Goal: Task Accomplishment & Management: Use online tool/utility

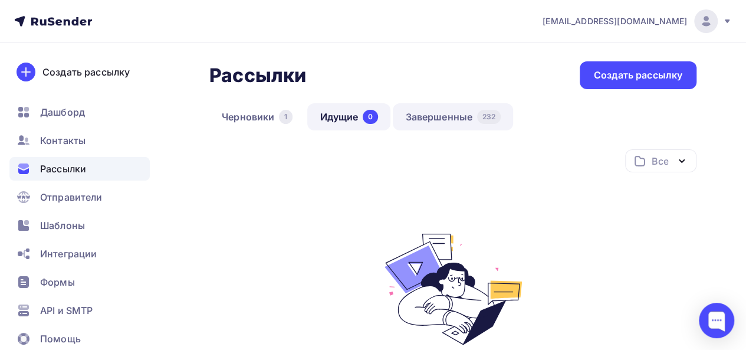
click at [448, 114] on link "Завершенные 232" at bounding box center [453, 116] width 120 height 27
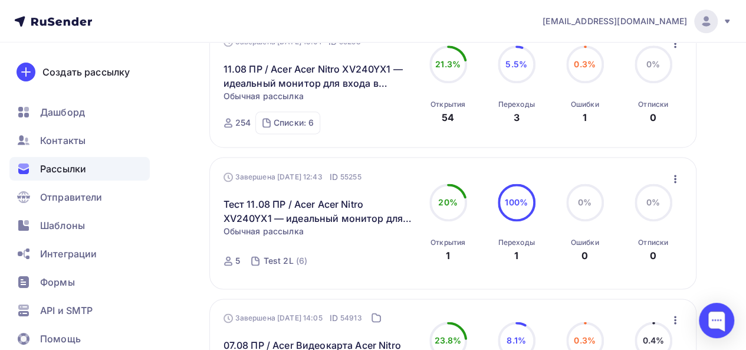
scroll to position [708, 0]
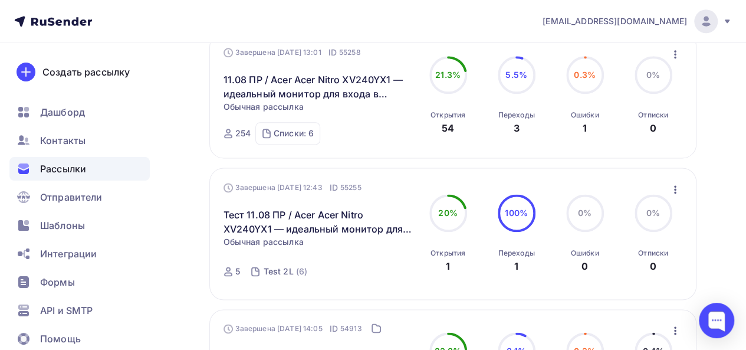
click at [671, 54] on icon "button" at bounding box center [675, 54] width 14 height 14
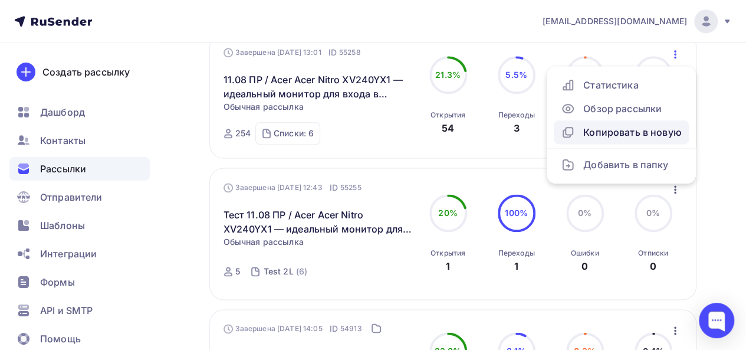
click at [631, 137] on div "Копировать в новую" at bounding box center [621, 132] width 121 height 14
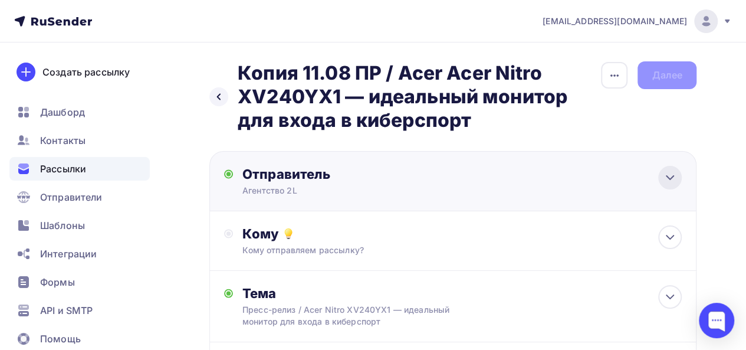
click at [668, 179] on icon at bounding box center [670, 178] width 7 height 4
type input "Агентство 2L"
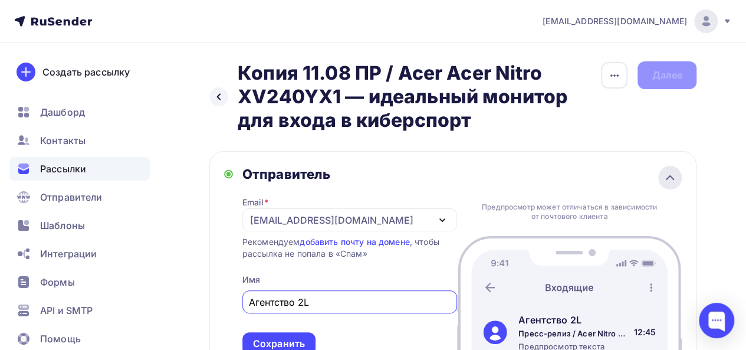
scroll to position [14, 0]
click at [668, 179] on icon at bounding box center [670, 177] width 14 height 14
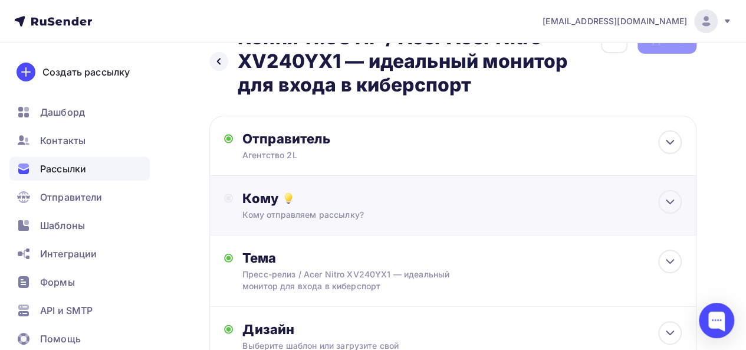
scroll to position [59, 0]
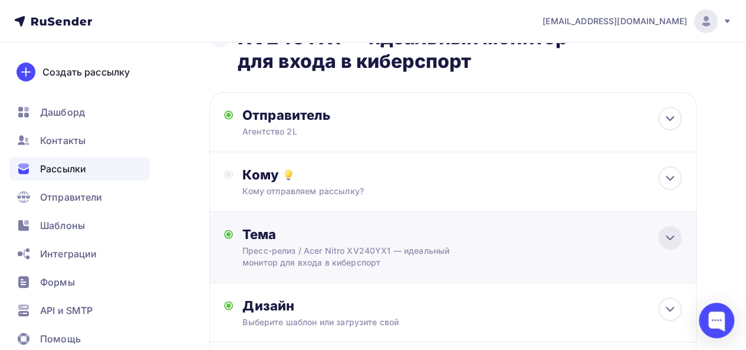
click at [675, 237] on icon at bounding box center [670, 238] width 14 height 14
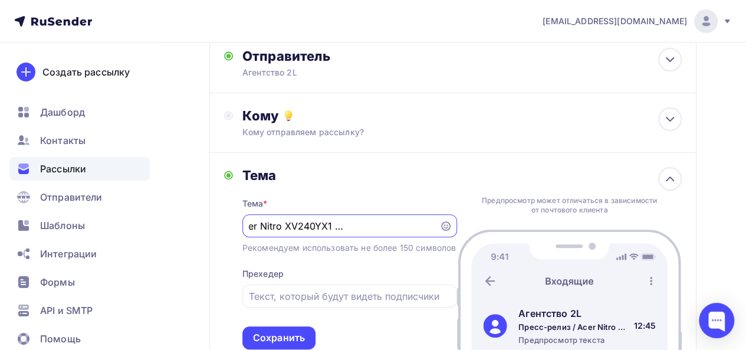
scroll to position [0, 203]
drag, startPoint x: 324, startPoint y: 228, endPoint x: 456, endPoint y: 228, distance: 131.6
click at [456, 228] on div "Пресс-релиз / Acer Nitro XV240YX1 — идеальный монитор для входа в киберспорт" at bounding box center [349, 225] width 215 height 23
paste input "Погрузитесь в мир игр с Acer Predator XB323QKV3 — 32 дюйма в 4K и 160 Гц"
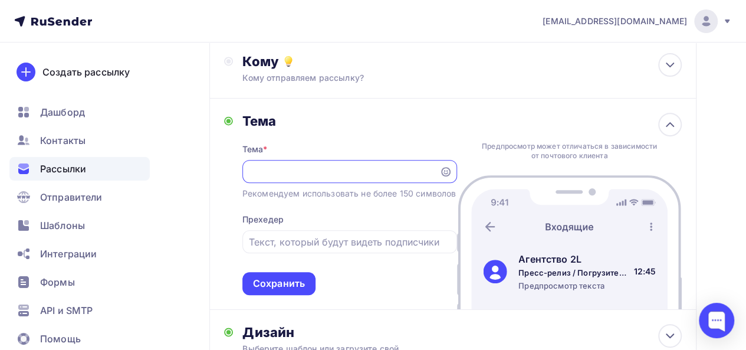
scroll to position [177, 0]
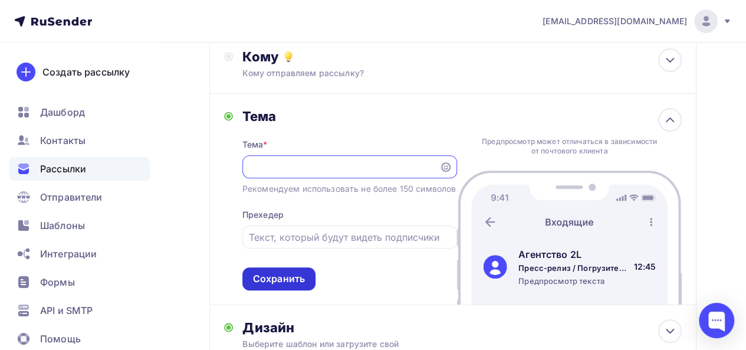
type input "Пресс-релиз / Погрузитесь в мир игр с Acer Predator XB323QKV3 — 32 дюйма в 4K и…"
click at [290, 286] on div "Сохранить" at bounding box center [279, 279] width 52 height 14
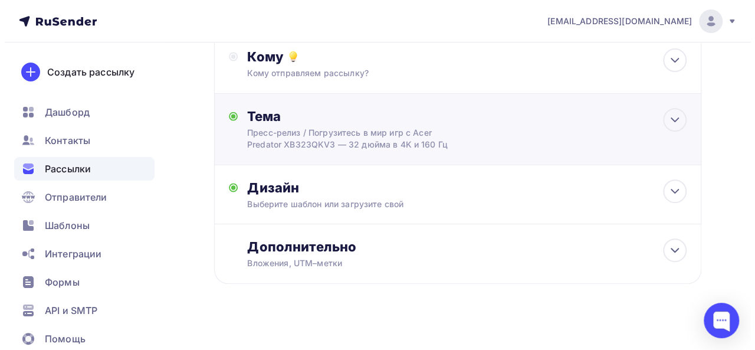
scroll to position [0, 0]
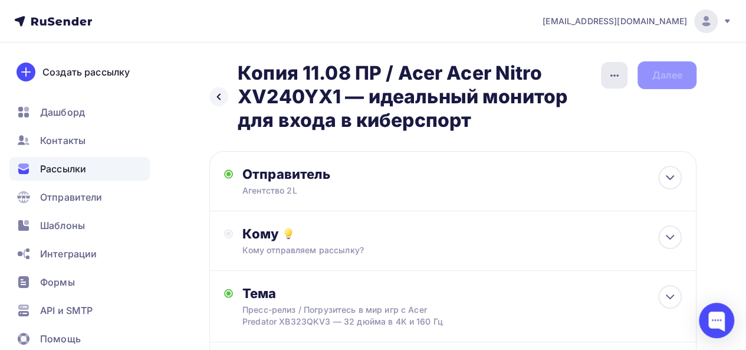
click at [619, 80] on icon "button" at bounding box center [615, 75] width 14 height 14
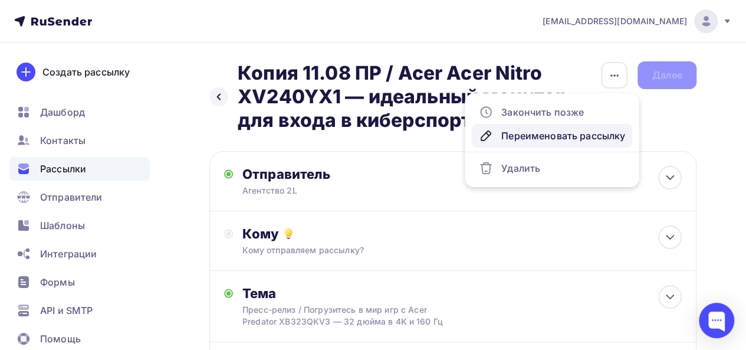
click at [559, 140] on div "Переименовать рассылку" at bounding box center [552, 136] width 146 height 14
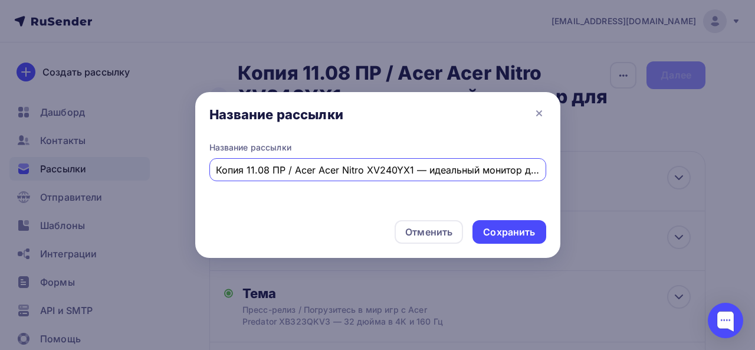
scroll to position [0, 94]
click at [245, 173] on input "Копия 11.08 ПР / Acer Acer Nitro XV240YX1 — идеальный монитор для входа в кибер…" at bounding box center [377, 170] width 323 height 14
click at [249, 172] on input "Копия 11.08 ПР / Acer Acer Nitro XV240YX1 — идеальный монитор для входа в кибер…" at bounding box center [377, 170] width 323 height 14
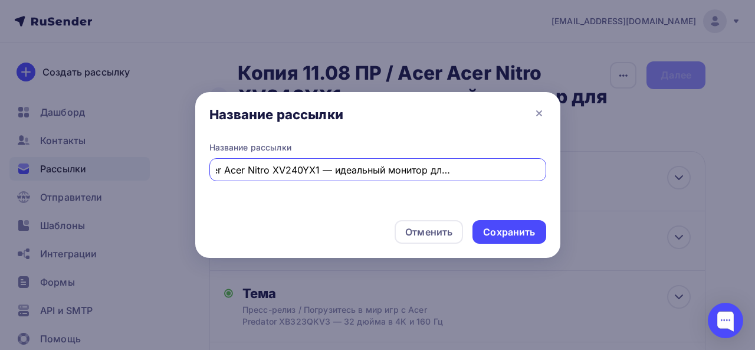
drag, startPoint x: 286, startPoint y: 170, endPoint x: 577, endPoint y: 178, distance: 291.5
click at [577, 178] on div "Название рассылки Название рассылки Тест 13.08 ПР / Acer Acer Nitro XV240YX1 — …" at bounding box center [377, 175] width 755 height 350
paste input "Погрузитесь в мир игр с Acer Predator XB323QKV3 — 32 дюйма в 4K и 160 Гц"
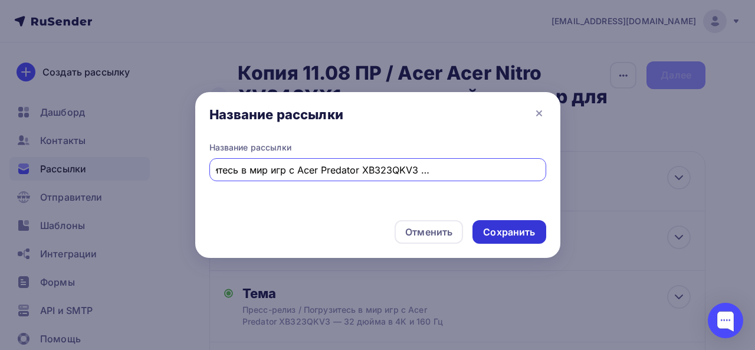
type input "Тест 13.08 ПР / Погрузитесь в мир игр с Acer Predator XB323QKV3 — 32 дюйма в 4K…"
click at [513, 233] on div "Сохранить" at bounding box center [509, 232] width 52 height 14
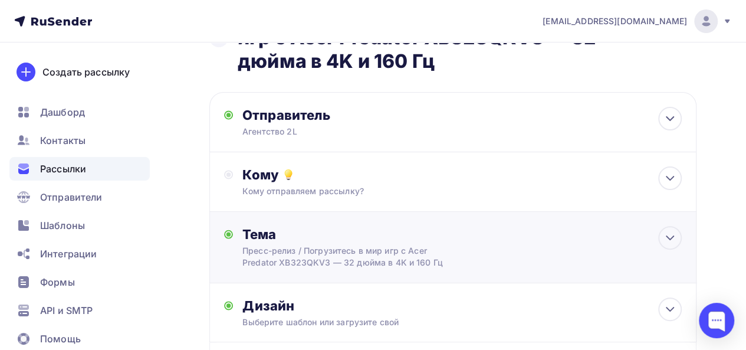
scroll to position [118, 0]
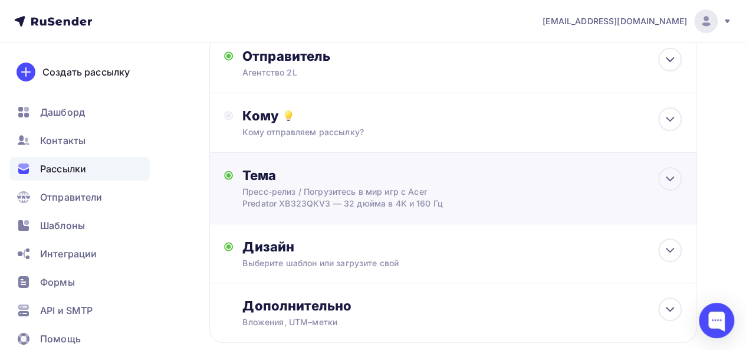
drag, startPoint x: 665, startPoint y: 186, endPoint x: 631, endPoint y: 191, distance: 34.5
click at [664, 186] on icon at bounding box center [670, 179] width 14 height 14
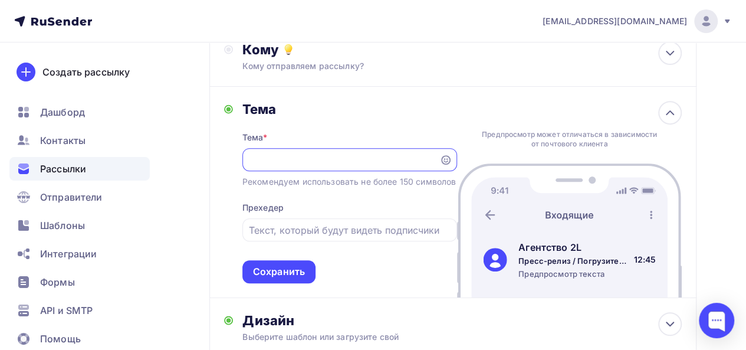
scroll to position [236, 0]
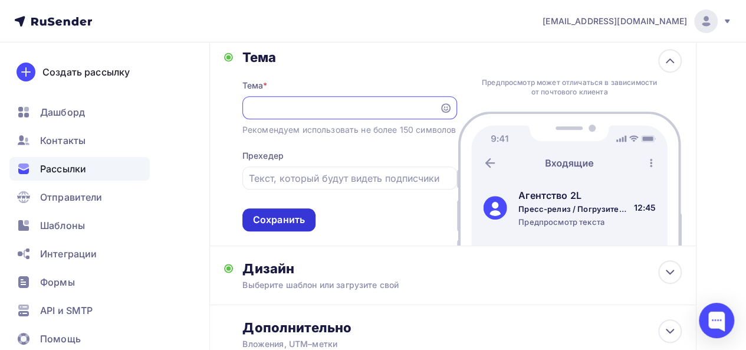
click at [289, 227] on div "Сохранить" at bounding box center [279, 220] width 52 height 14
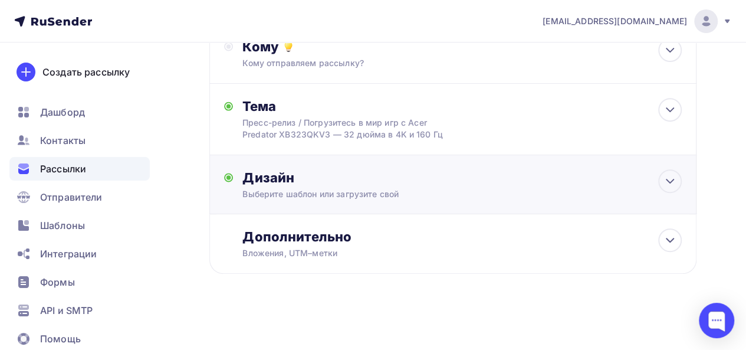
click at [503, 192] on div "Выберите шаблон или загрузите свой" at bounding box center [439, 194] width 395 height 12
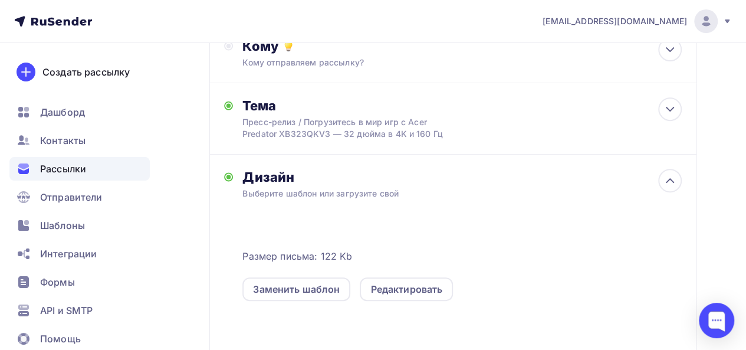
scroll to position [236, 0]
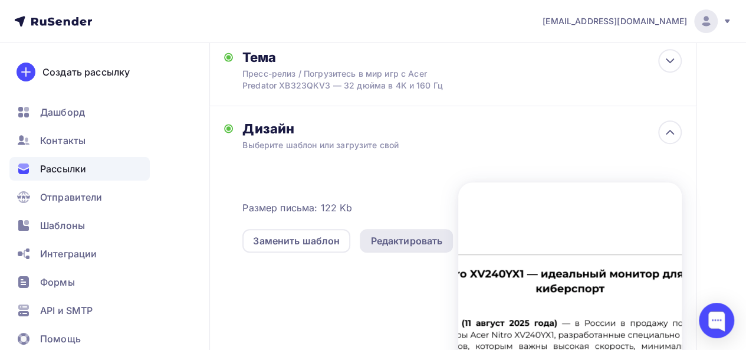
click at [400, 236] on div "Редактировать" at bounding box center [406, 241] width 72 height 14
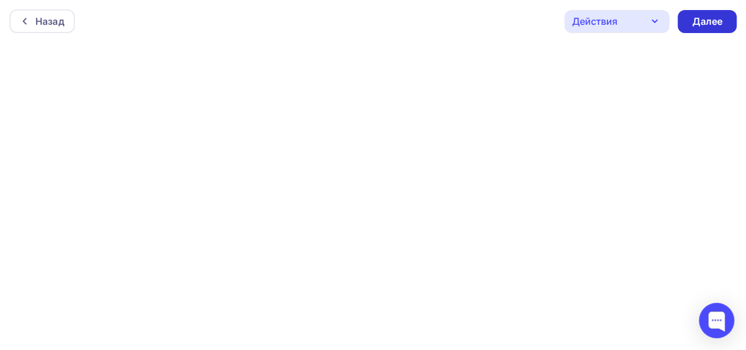
click at [716, 19] on div "Далее" at bounding box center [707, 22] width 31 height 14
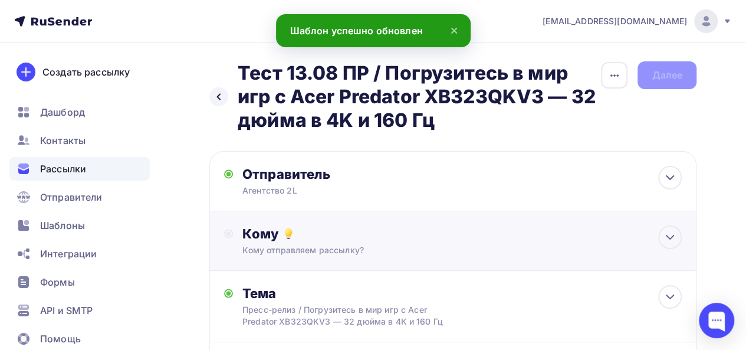
click at [506, 239] on div "Кому" at bounding box center [461, 233] width 439 height 17
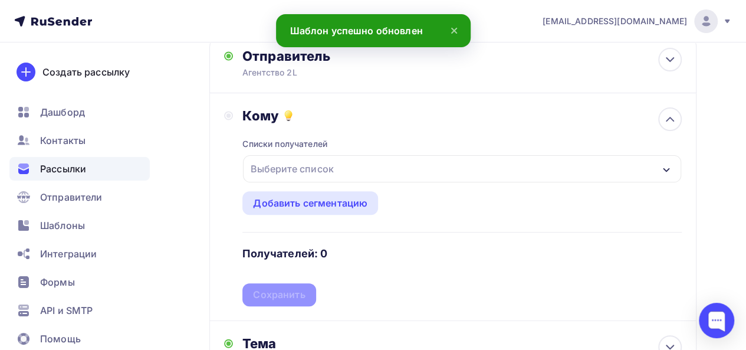
click at [355, 165] on div "Выберите список" at bounding box center [462, 168] width 438 height 27
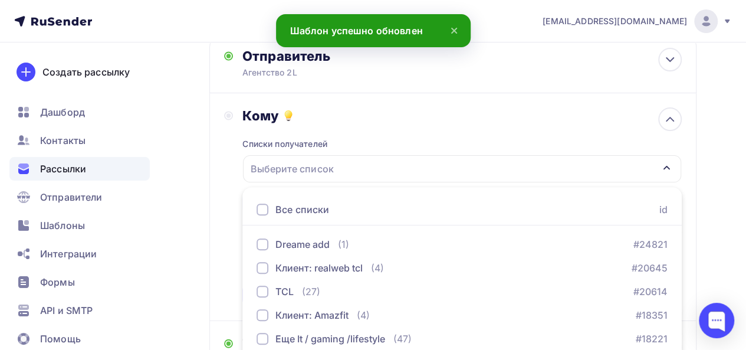
scroll to position [261, 0]
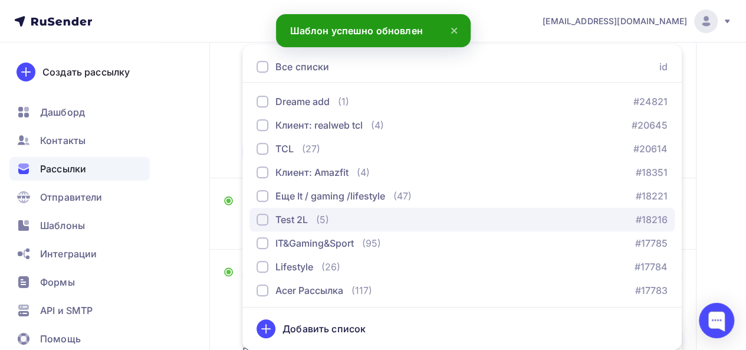
click at [318, 225] on div "(5)" at bounding box center [322, 219] width 13 height 14
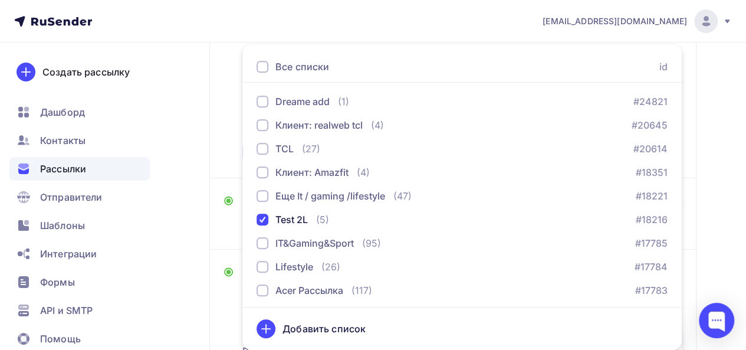
click at [719, 157] on div "Назад Тест 13.08 ПР / Погрузитесь в мир игр с Acer Predator XB323QKV3 — 32 дюйм…" at bounding box center [373, 214] width 746 height 864
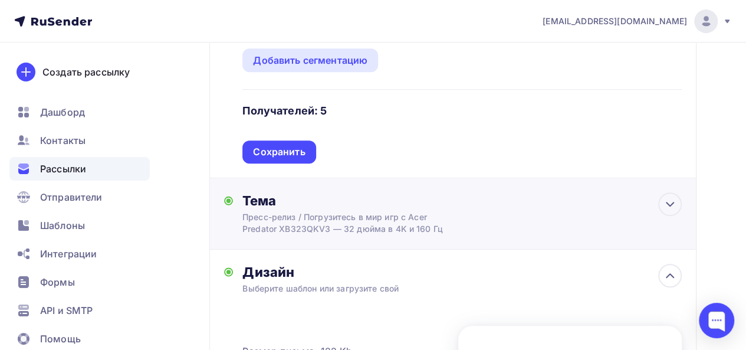
scroll to position [143, 0]
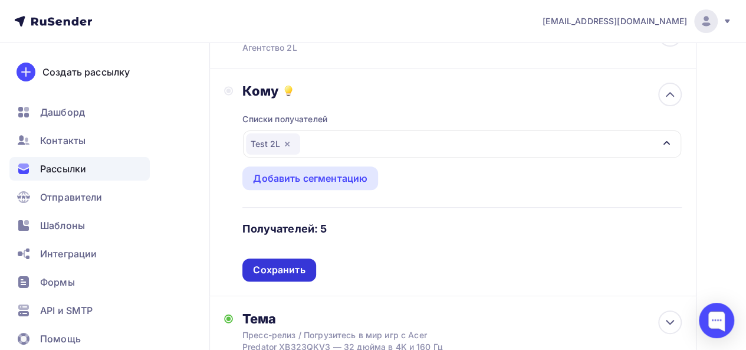
click at [296, 274] on div "Сохранить" at bounding box center [279, 270] width 52 height 14
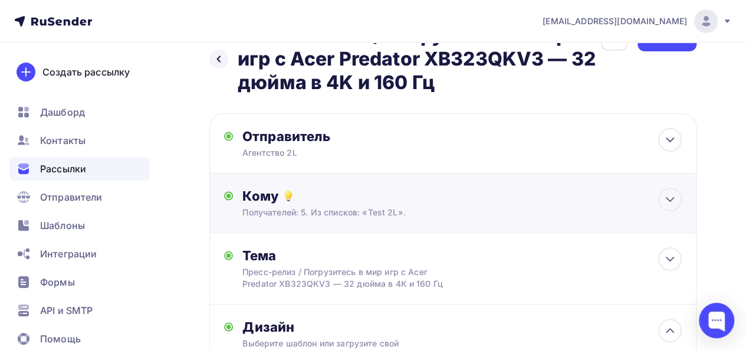
scroll to position [0, 0]
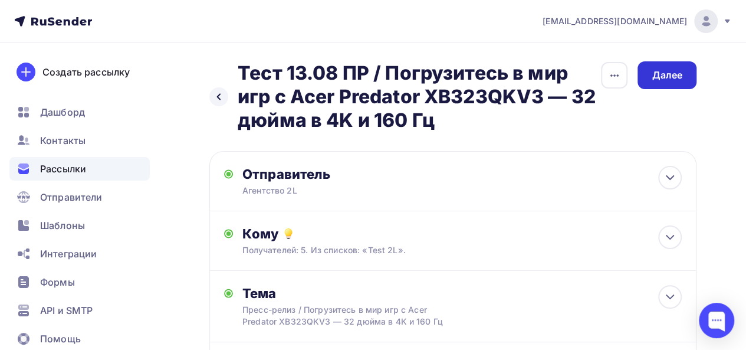
click at [670, 77] on div "Далее" at bounding box center [667, 75] width 31 height 14
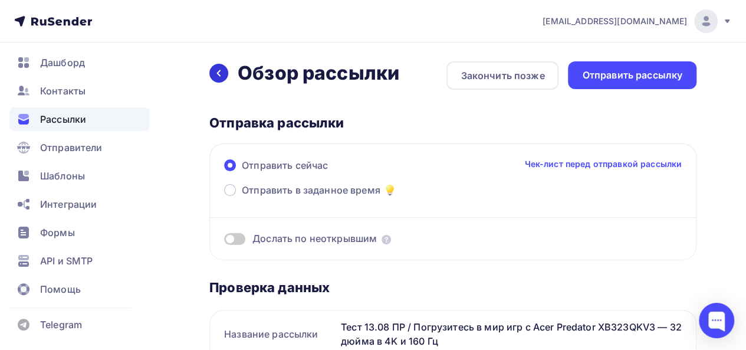
click at [221, 73] on icon at bounding box center [218, 72] width 9 height 9
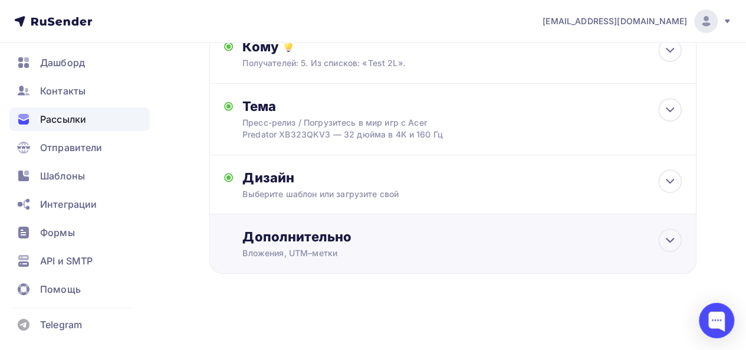
click at [444, 244] on div "Дополнительно" at bounding box center [461, 236] width 439 height 17
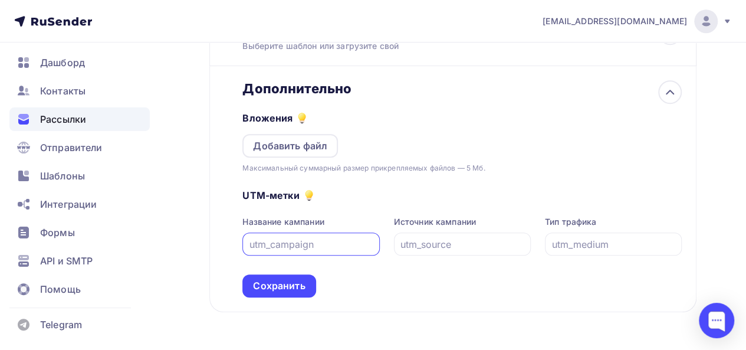
scroll to position [364, 0]
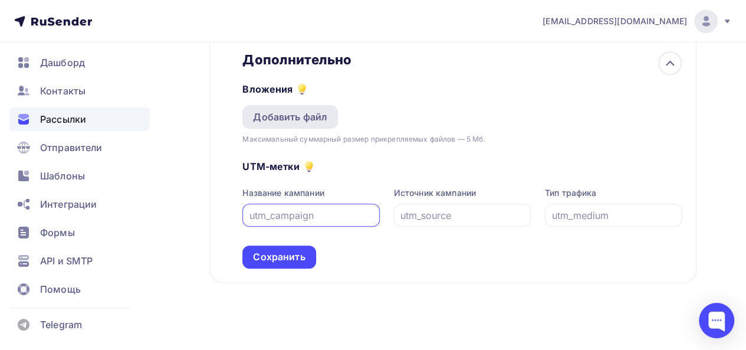
click at [297, 115] on div "Добавить файл" at bounding box center [290, 117] width 74 height 14
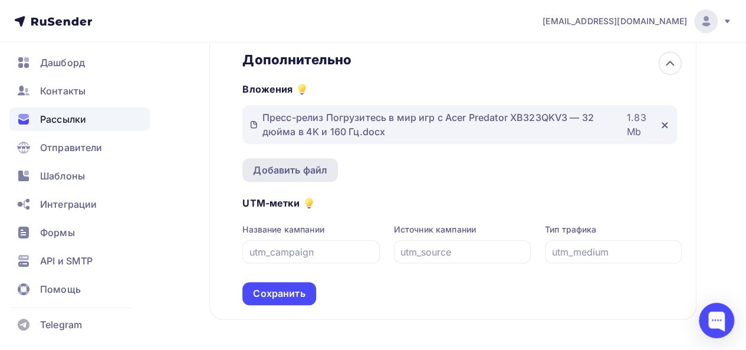
click at [297, 172] on div "Добавить файл" at bounding box center [290, 170] width 74 height 14
click at [298, 166] on div "Добавить файл" at bounding box center [290, 170] width 74 height 14
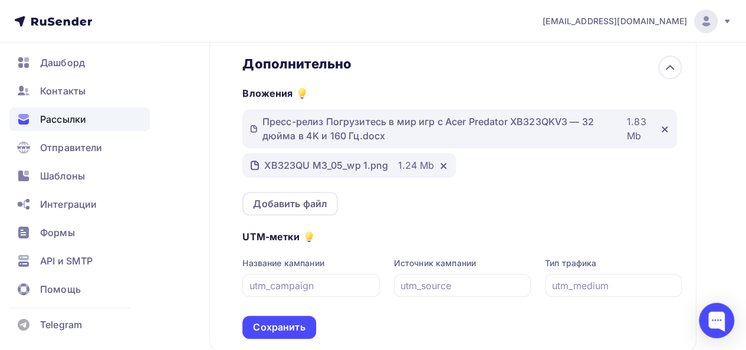
scroll to position [441, 0]
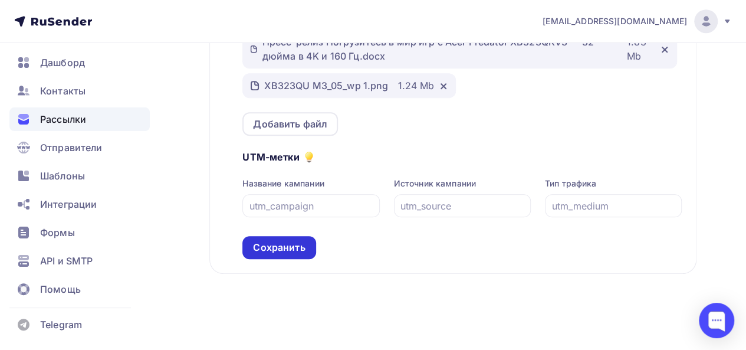
click at [284, 250] on div "Сохранить" at bounding box center [279, 248] width 52 height 14
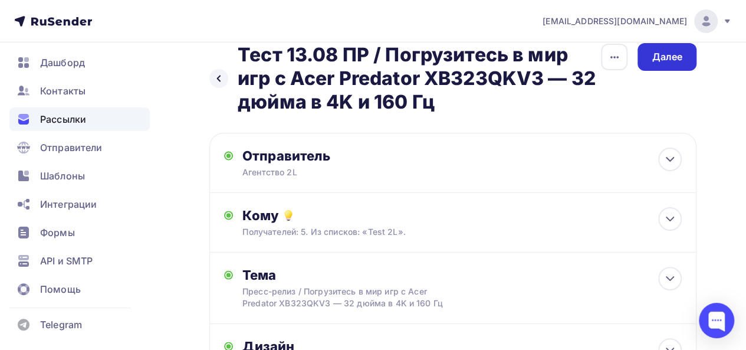
scroll to position [0, 0]
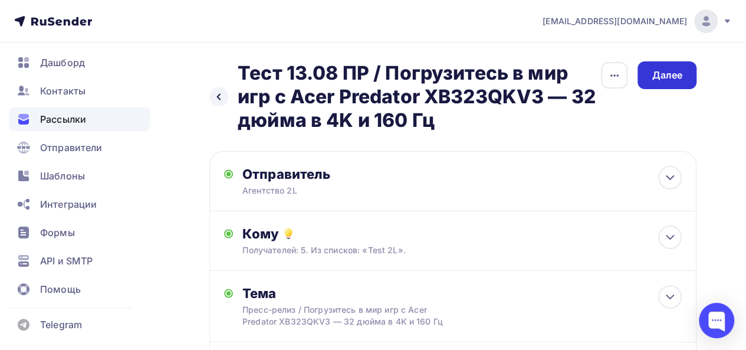
click at [676, 76] on div "Далее" at bounding box center [667, 75] width 31 height 14
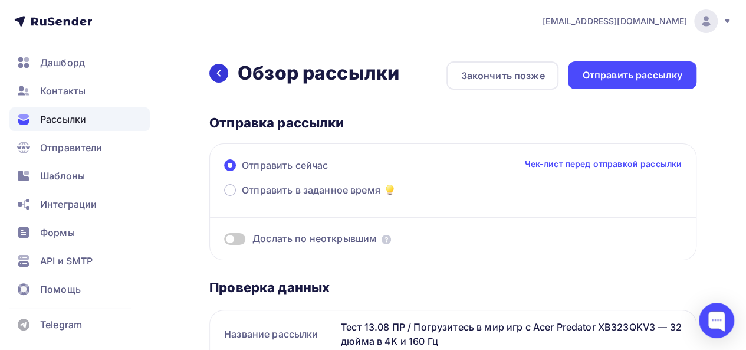
click at [217, 73] on icon at bounding box center [219, 73] width 4 height 6
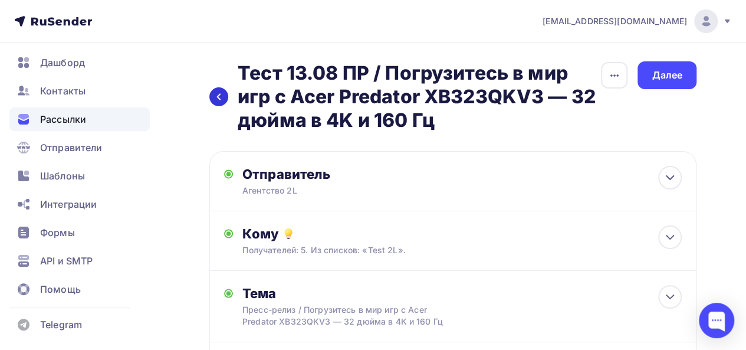
click at [218, 96] on icon at bounding box center [218, 96] width 9 height 9
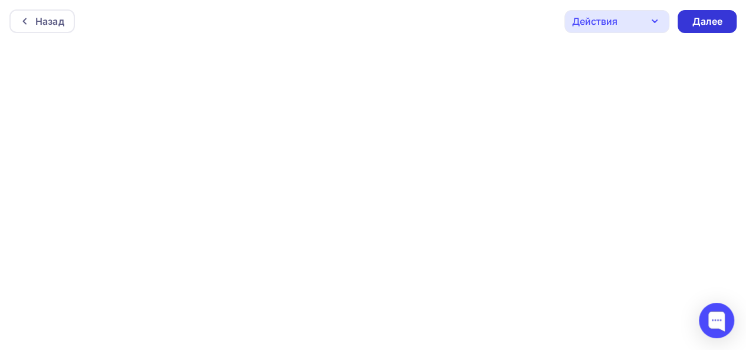
click at [711, 21] on div "Далее" at bounding box center [707, 22] width 31 height 14
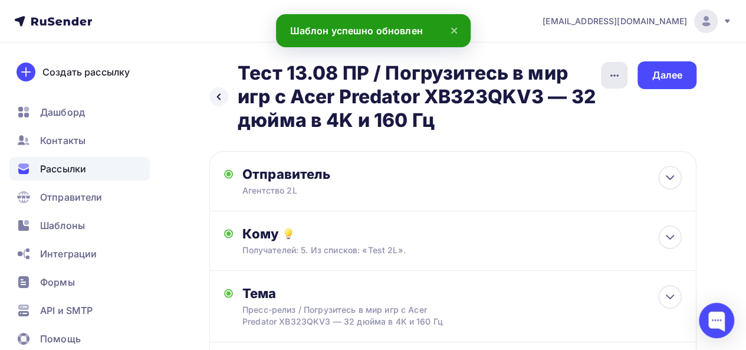
click at [617, 71] on icon "button" at bounding box center [615, 75] width 14 height 14
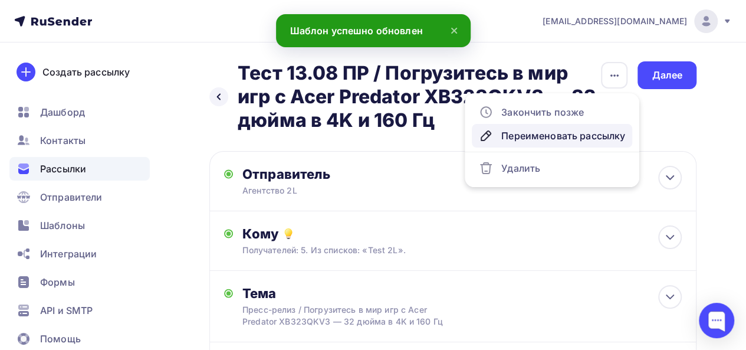
click at [580, 136] on div "Переименовать рассылку" at bounding box center [552, 136] width 146 height 14
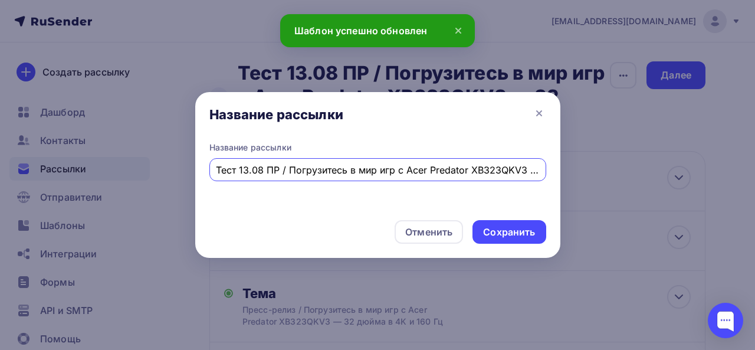
scroll to position [0, 109]
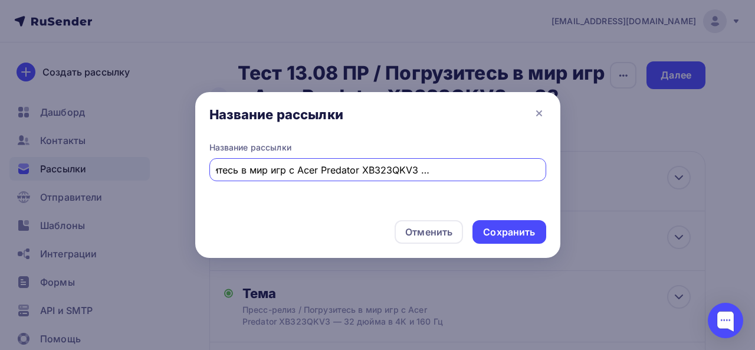
drag, startPoint x: 262, startPoint y: 168, endPoint x: 569, endPoint y: 170, distance: 306.8
click at [569, 170] on div "Название рассылки Название рассылки Тест 13.08 ПР / Погрузитесь в мир игр с Ace…" at bounding box center [377, 175] width 755 height 350
drag, startPoint x: 422, startPoint y: 172, endPoint x: 287, endPoint y: 179, distance: 135.3
click at [287, 179] on div "Тест 13.08 ПР / Погрузитесь в ми" at bounding box center [377, 169] width 337 height 23
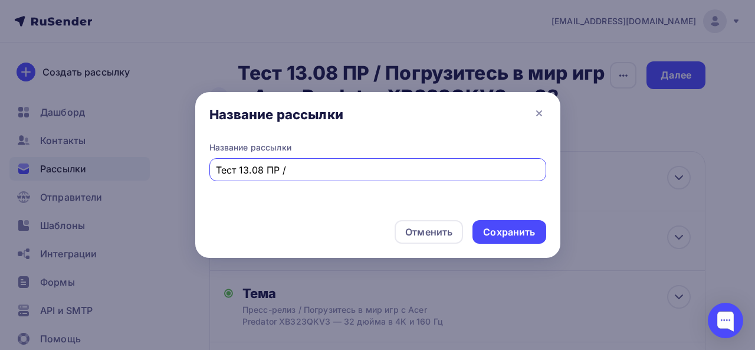
paste input "Погрузитесь в мир игр с монитором Acer Predator XB323QKV3 — 32 дюйма в 4K и 160…"
type input "Тест 13.08 ПР / Погрузитесь в мир игр с монитором Acer Predator XB323QKV3 — 32 …"
click at [537, 231] on div "Сохранить" at bounding box center [509, 232] width 73 height 24
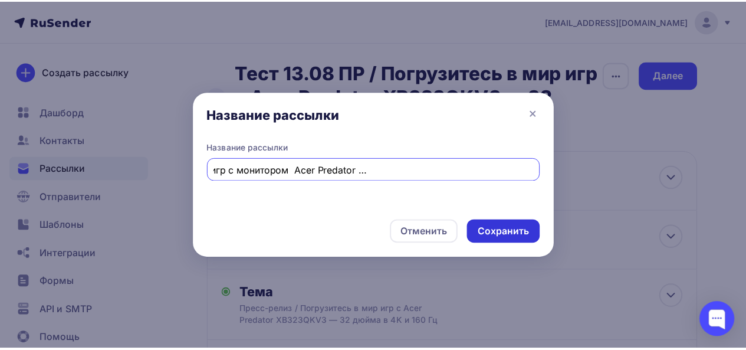
scroll to position [0, 0]
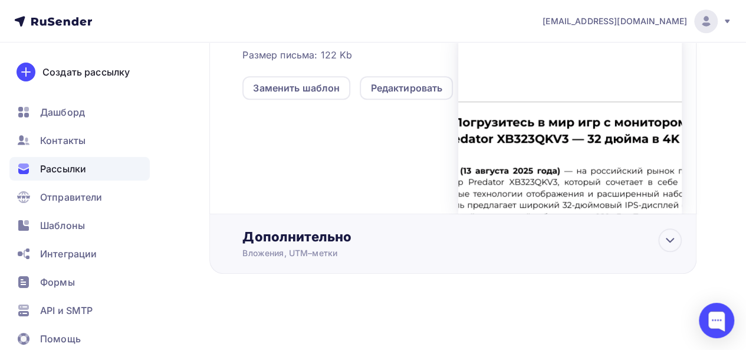
click at [592, 242] on div "Дополнительно" at bounding box center [461, 236] width 439 height 17
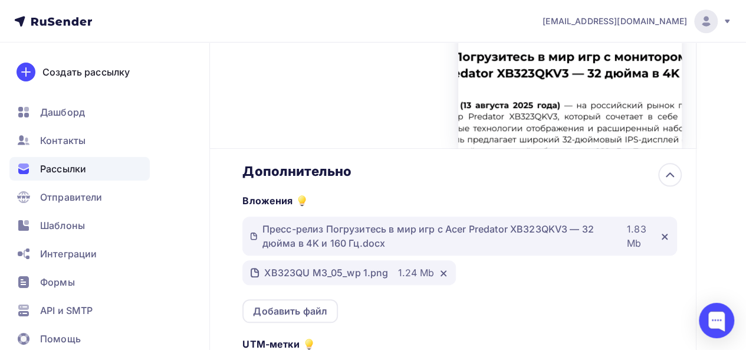
scroll to position [530, 0]
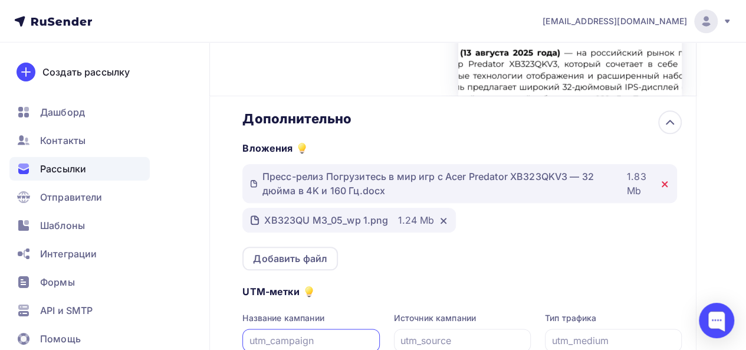
click at [664, 186] on icon at bounding box center [664, 183] width 9 height 9
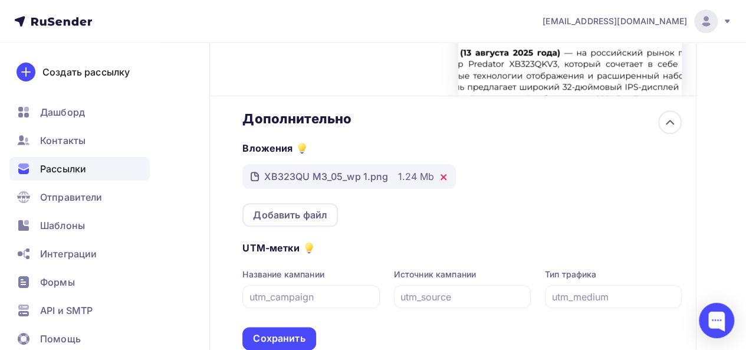
click at [445, 179] on icon at bounding box center [443, 177] width 5 height 5
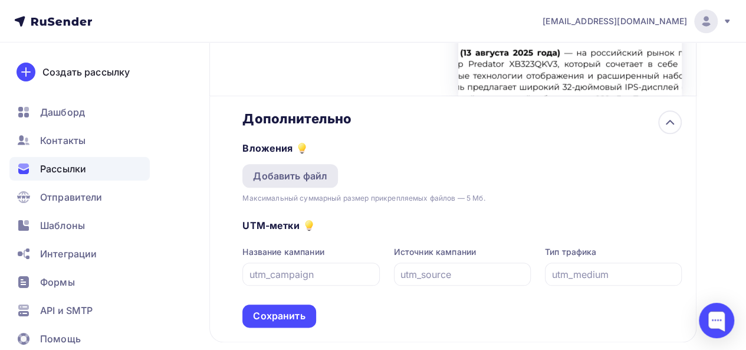
click at [314, 174] on div "Добавить файл" at bounding box center [290, 176] width 74 height 14
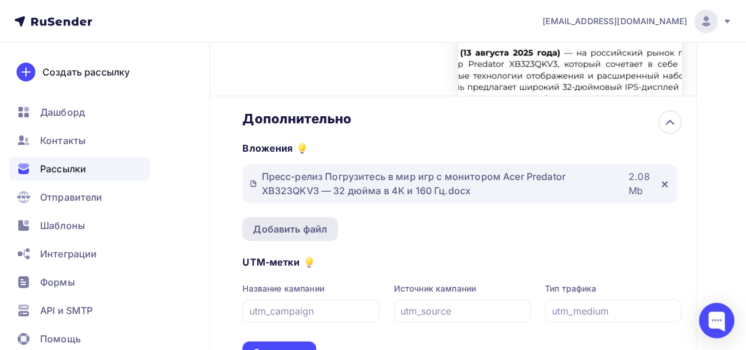
click at [303, 228] on div "Добавить файл" at bounding box center [290, 229] width 74 height 14
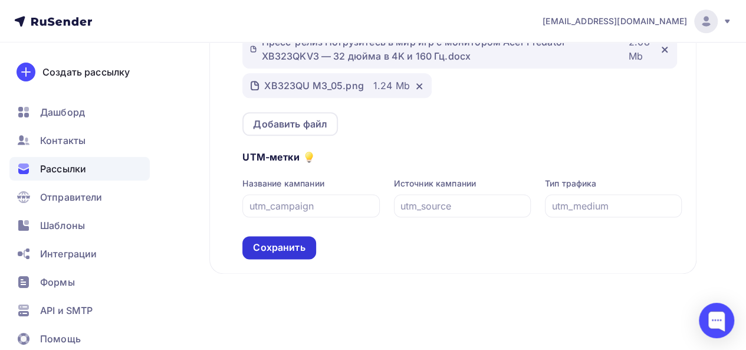
click at [280, 252] on div "Сохранить" at bounding box center [279, 248] width 52 height 14
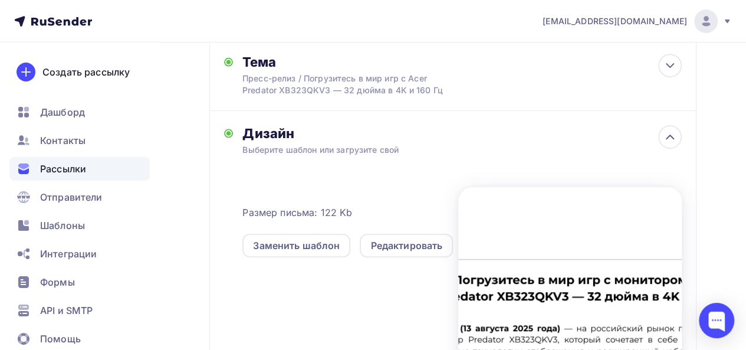
scroll to position [236, 0]
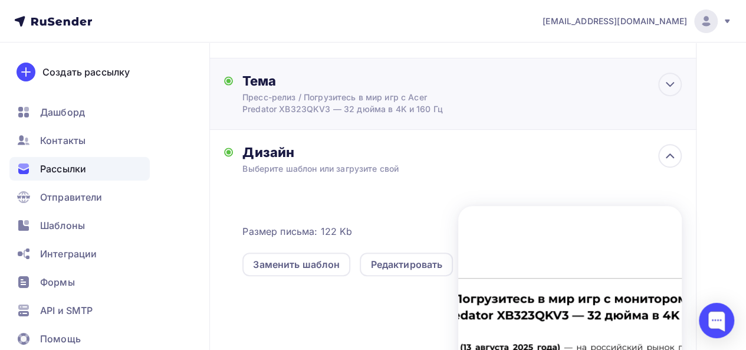
click at [655, 86] on div "Тема Пресс-релиз / Погрузитесь в мир игр с Acer Predator XB323QKV3 — 32 дюйма в…" at bounding box center [452, 93] width 487 height 71
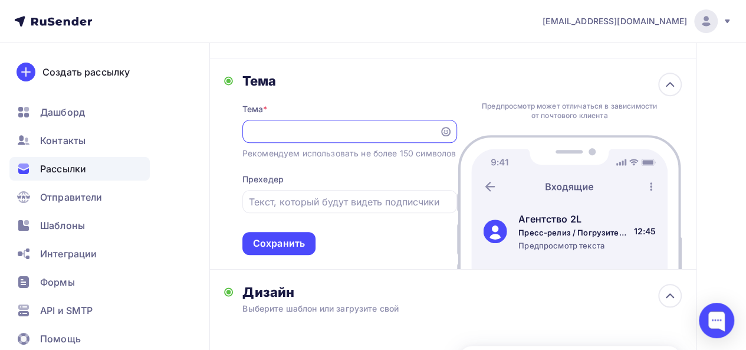
scroll to position [0, 0]
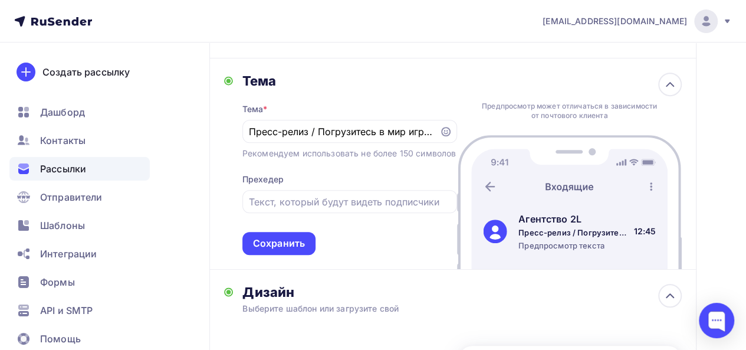
drag, startPoint x: 433, startPoint y: 129, endPoint x: 330, endPoint y: 145, distance: 104.4
click at [330, 145] on div "Тема * Пресс-релиз / Погрузитесь в мир игр с Acer Predator XB323QKV3 — 32 дюйма…" at bounding box center [349, 172] width 215 height 166
click at [339, 127] on input "Пресс-релиз / Погрузитесь в мир игр с Acer Predator XB323QKV3 — 32 дюйма в 4K и…" at bounding box center [340, 131] width 183 height 14
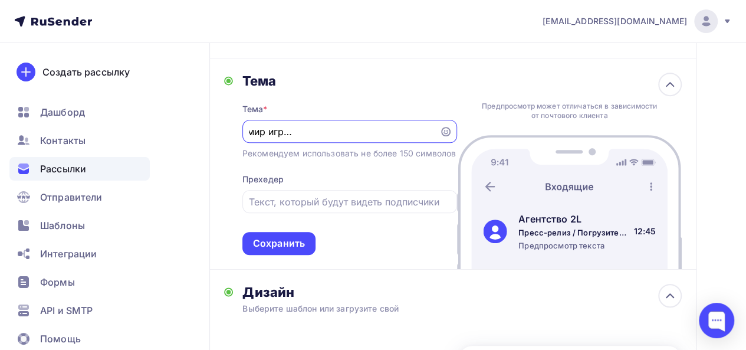
scroll to position [0, 247]
drag, startPoint x: 320, startPoint y: 132, endPoint x: 455, endPoint y: 133, distance: 135.7
click at [455, 133] on div "Пресс-релиз / Погрузитесь в мир игр с Acer Predator XB323QKV3 — 32 дюйма в 4K и…" at bounding box center [349, 131] width 215 height 23
paste input "Погрузитесь в мир игр с монитором Acer Predator XB323QKV3 — 32 дюйма в 4K и 160…"
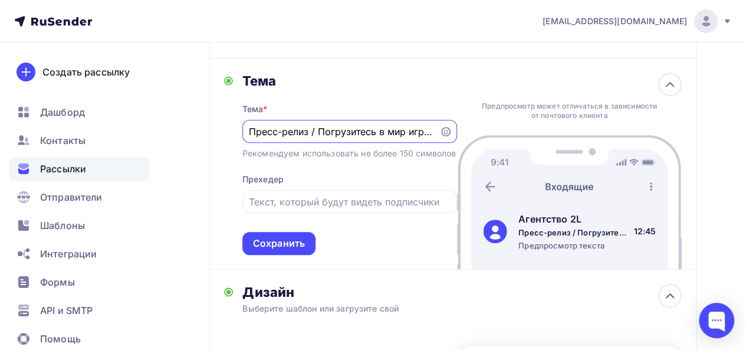
scroll to position [0, 304]
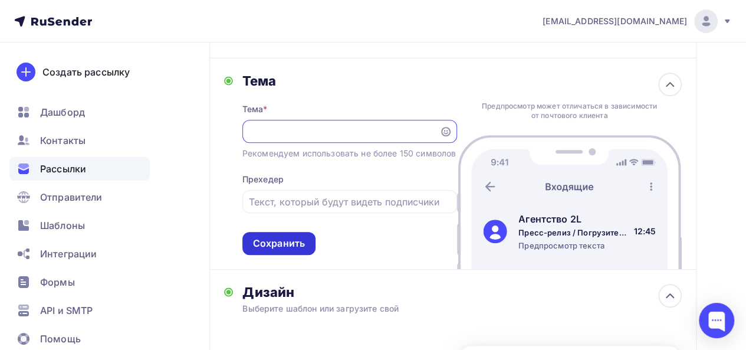
type input "Пресс-релиз / Погрузитесь в мир игр с монитором Acer Predator XB323QKV3 — 32 дю…"
click at [280, 250] on div "Сохранить" at bounding box center [279, 244] width 52 height 14
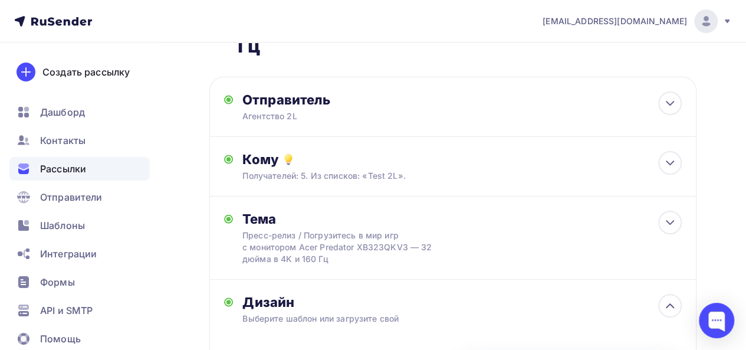
scroll to position [0, 0]
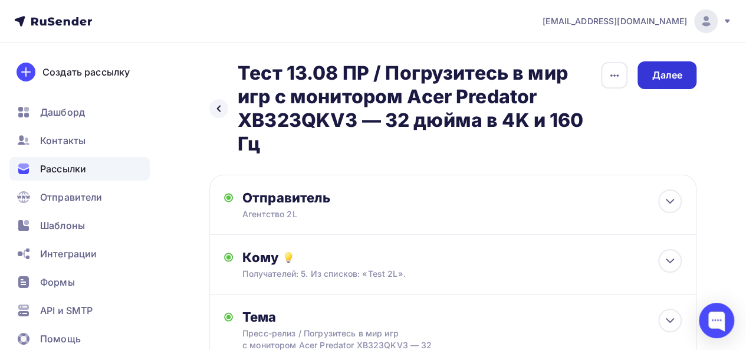
click at [675, 80] on div "Далее" at bounding box center [667, 75] width 31 height 14
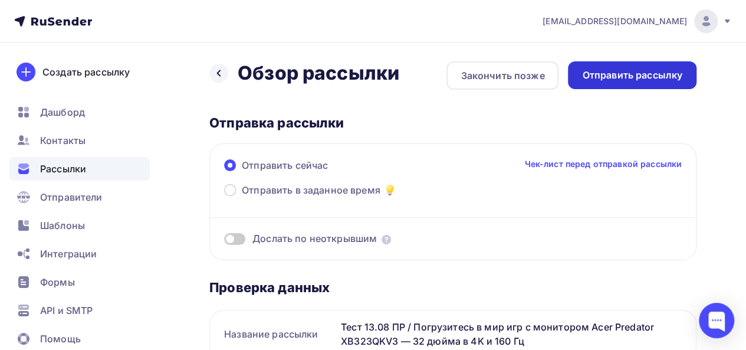
click at [647, 77] on div "Отправить рассылку" at bounding box center [632, 75] width 100 height 14
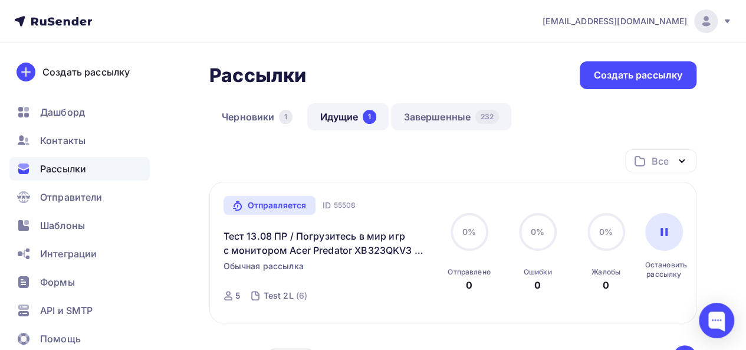
click at [438, 122] on link "Завершенные 232" at bounding box center [451, 116] width 120 height 27
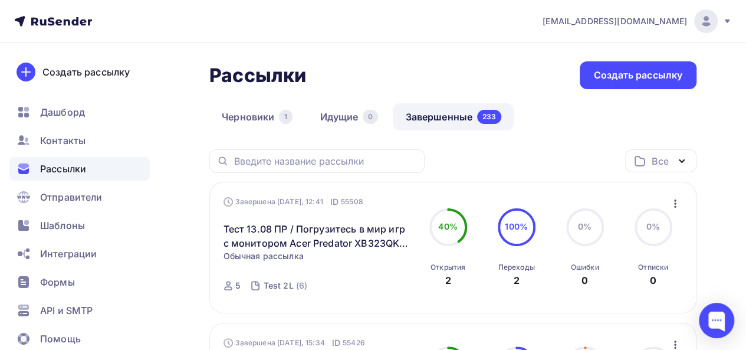
click at [673, 200] on icon "button" at bounding box center [675, 203] width 14 height 14
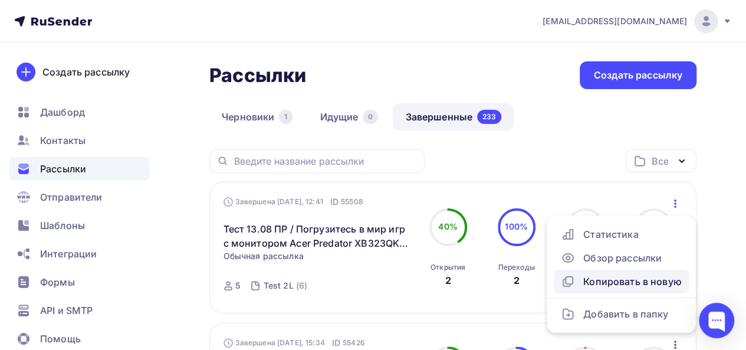
click at [596, 285] on div "Копировать в новую" at bounding box center [621, 281] width 121 height 14
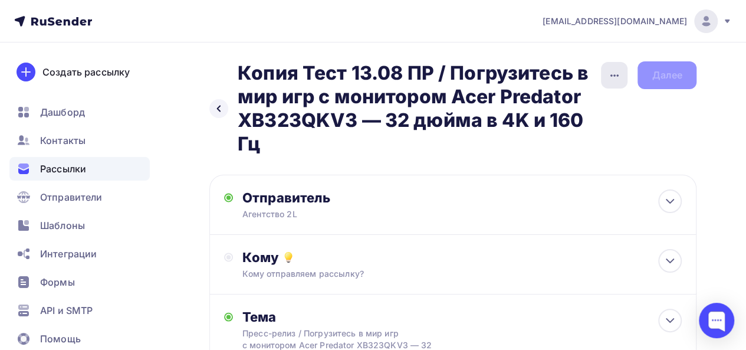
click at [614, 77] on icon "button" at bounding box center [615, 75] width 14 height 14
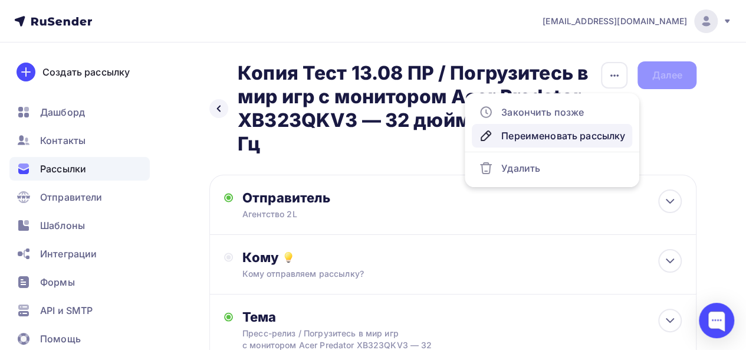
click at [524, 141] on div "Переименовать рассылку" at bounding box center [552, 136] width 146 height 14
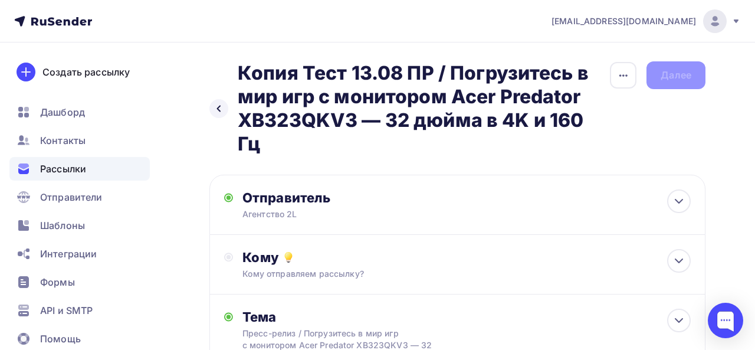
scroll to position [0, 198]
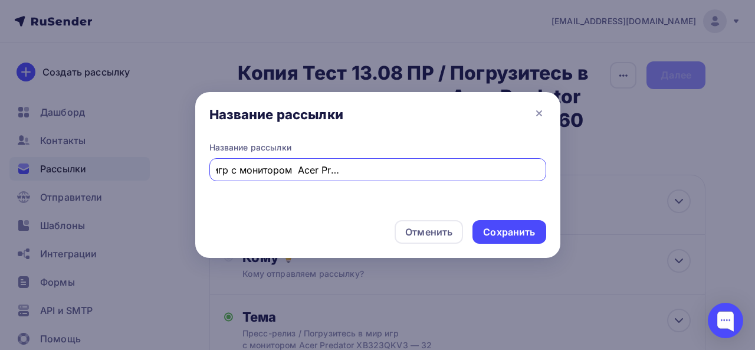
click at [281, 166] on input "Копия Тест 13.08 ПР / Погрузитесь в мир игр с монитором Acer Predator XB323QKV3…" at bounding box center [377, 170] width 323 height 14
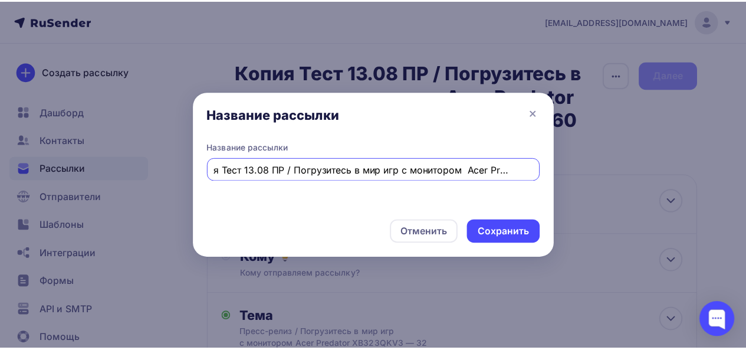
scroll to position [0, 0]
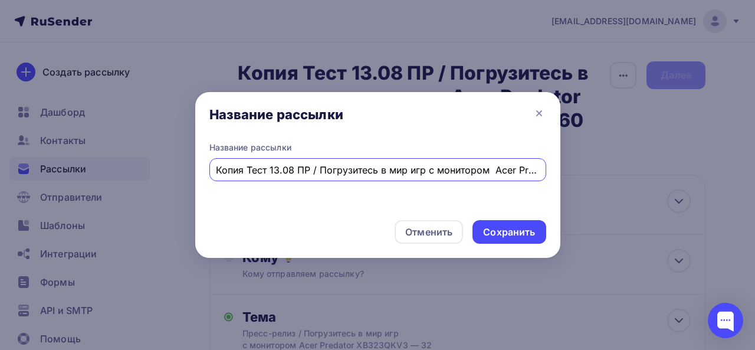
click at [270, 172] on input "Копия Тест 13.08 ПР / Погрузитесь в мир игр с монитором Acer Predator XB323QKV3…" at bounding box center [377, 170] width 323 height 14
type input "13.08 ПР / Погрузитесь в мир игр с монитором Acer Predator XB323QKV3 — 32 дюйма…"
click at [506, 236] on div "Сохранить" at bounding box center [509, 232] width 52 height 14
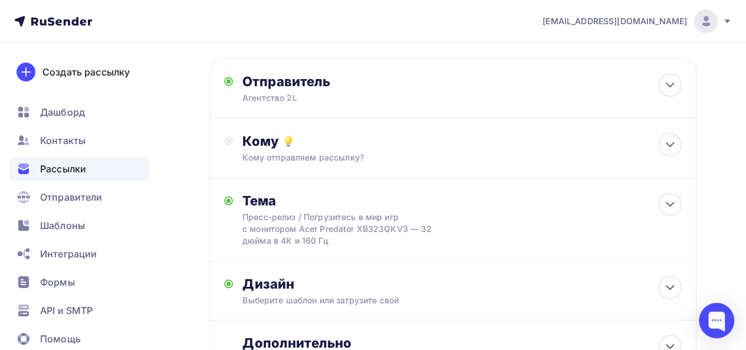
scroll to position [118, 0]
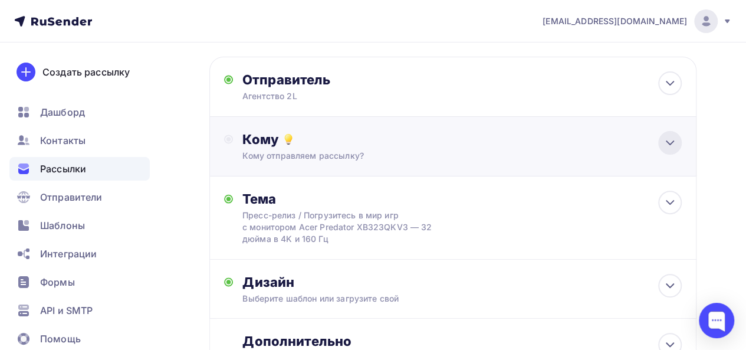
click at [669, 152] on div at bounding box center [670, 143] width 24 height 24
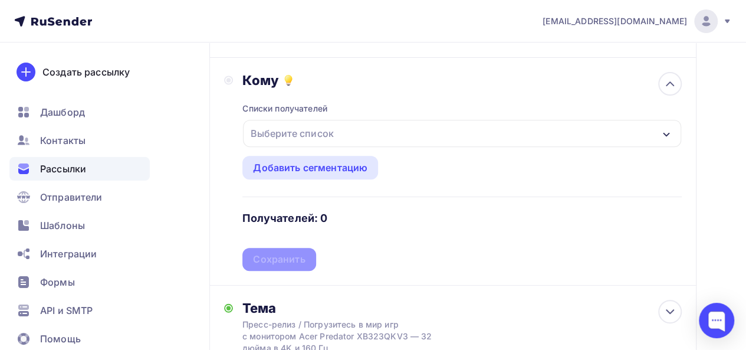
click at [333, 134] on div "Выберите список" at bounding box center [292, 133] width 92 height 21
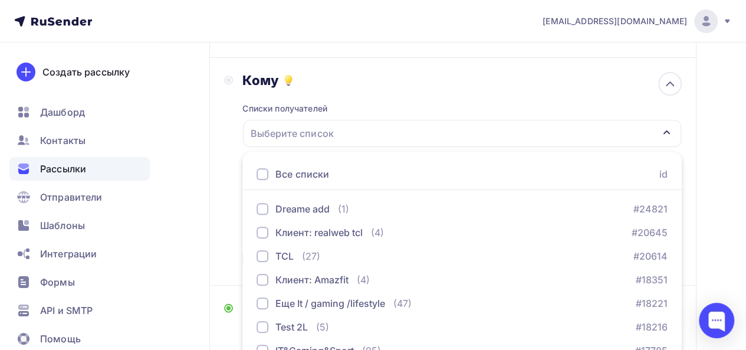
scroll to position [284, 0]
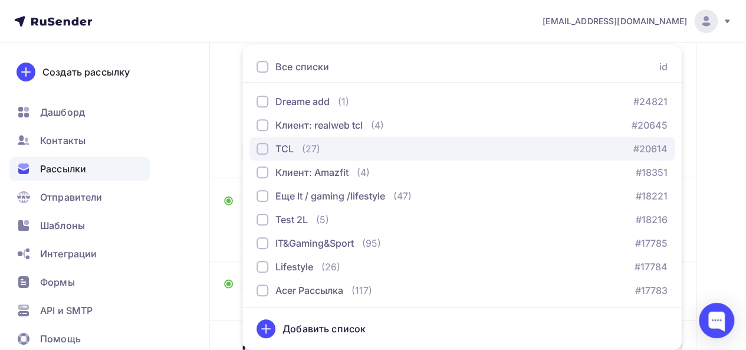
click at [297, 153] on div "TCL (27)" at bounding box center [289, 149] width 64 height 14
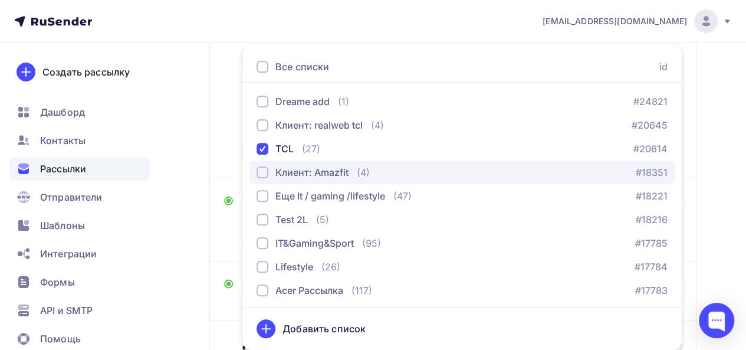
click at [298, 170] on div "Клиент: Amazfit" at bounding box center [311, 172] width 73 height 14
click at [322, 176] on div "Клиент: Amazfit" at bounding box center [311, 172] width 73 height 14
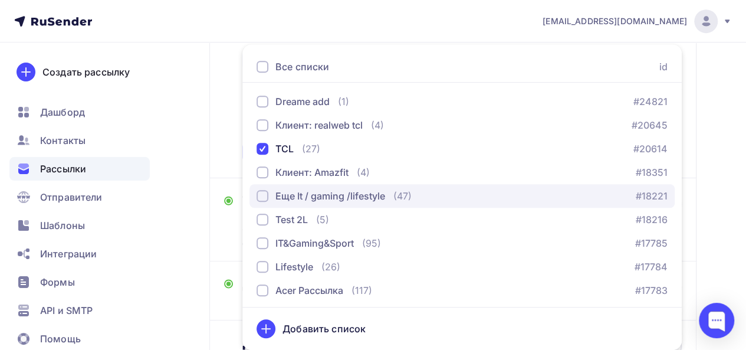
click at [313, 201] on div "Еще It / gaming /lifestyle" at bounding box center [330, 196] width 110 height 14
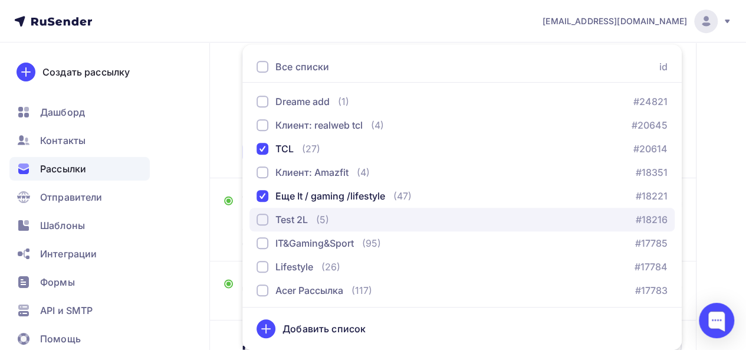
click at [297, 218] on div "Test 2L" at bounding box center [291, 219] width 32 height 14
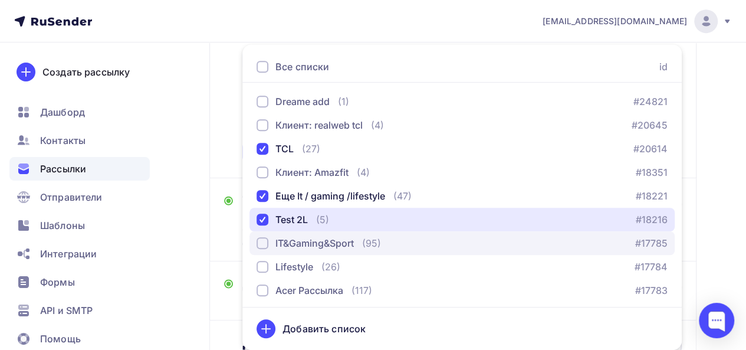
scroll to position [50, 0]
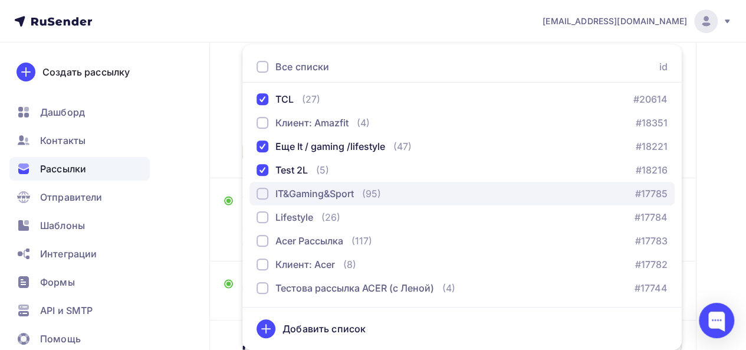
click at [330, 198] on div "IT&Gaming&Sport" at bounding box center [314, 193] width 78 height 14
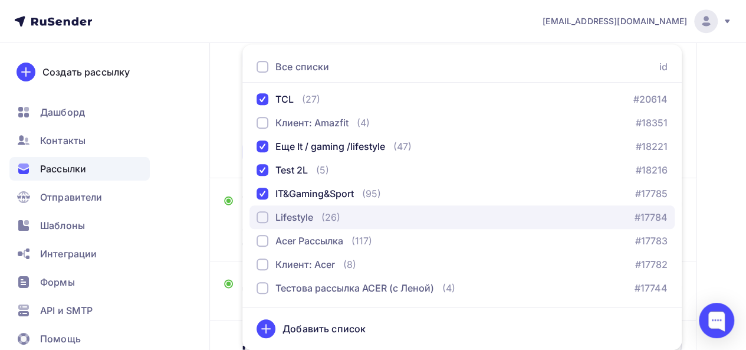
click at [303, 219] on div "Lifestyle" at bounding box center [294, 217] width 38 height 14
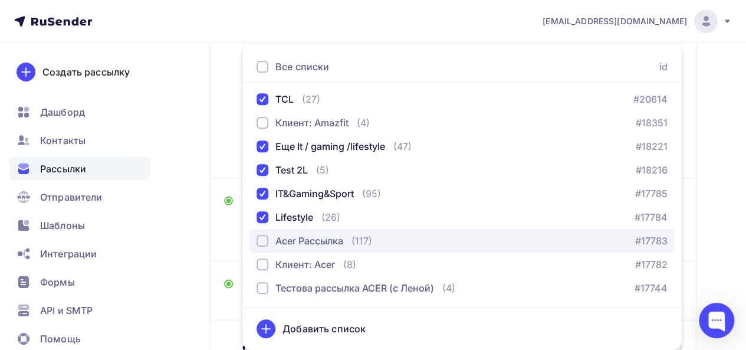
click at [316, 245] on div "Acer Рассылка" at bounding box center [309, 241] width 68 height 14
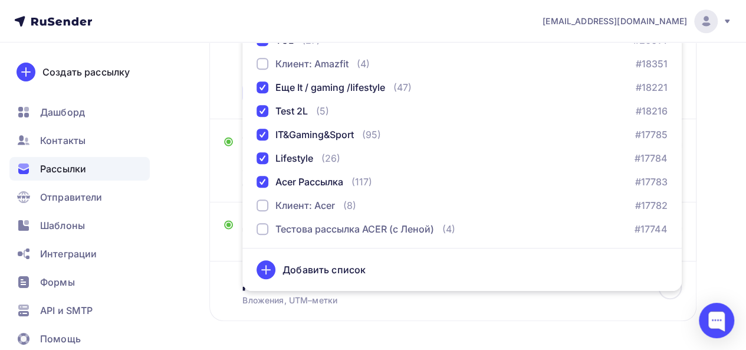
click at [230, 93] on div "Кому Списки получателей TCL Еще It / gaming /lifestyle Test 2L IT&Gaming&Sport …" at bounding box center [453, 5] width 458 height 199
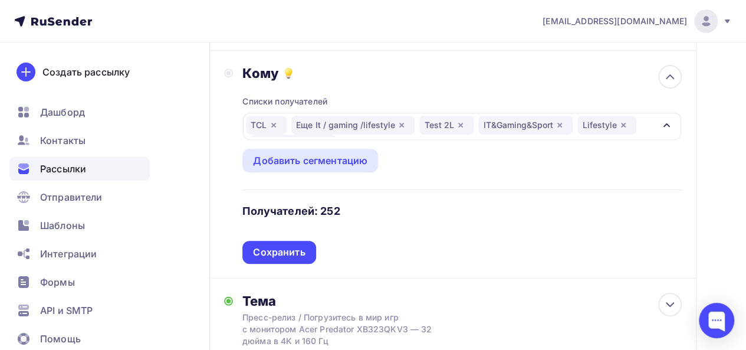
scroll to position [166, 0]
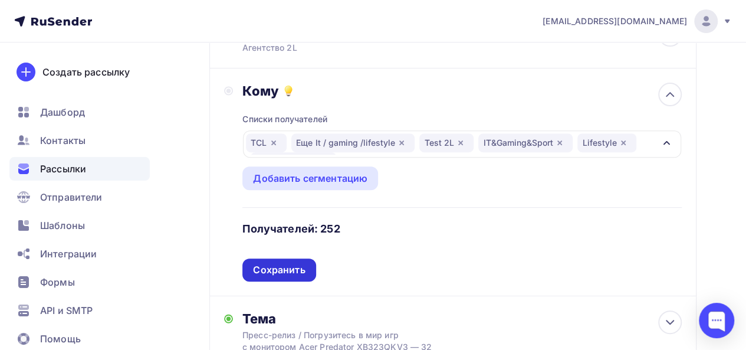
click at [286, 267] on div "Сохранить" at bounding box center [279, 270] width 52 height 14
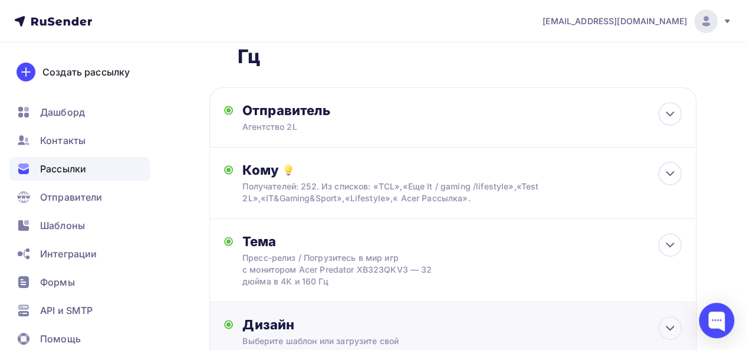
scroll to position [0, 0]
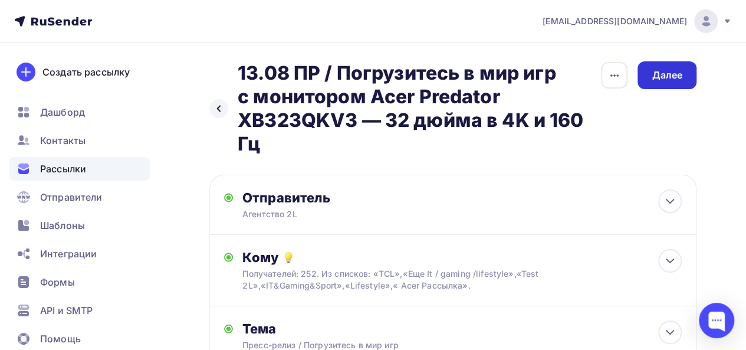
click at [651, 75] on div "Далее" at bounding box center [667, 75] width 59 height 28
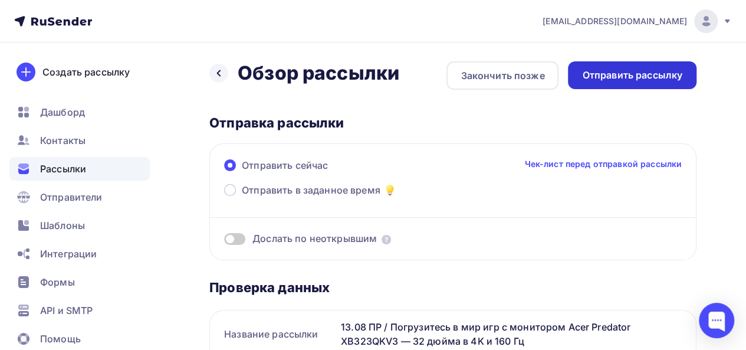
click at [641, 80] on div "Отправить рассылку" at bounding box center [632, 75] width 100 height 14
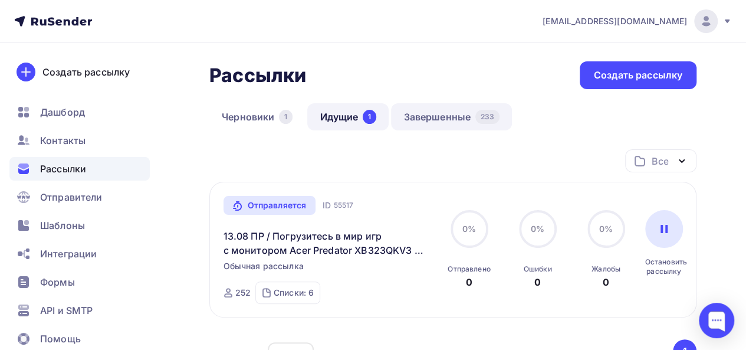
click at [438, 123] on link "Завершенные 233" at bounding box center [451, 116] width 121 height 27
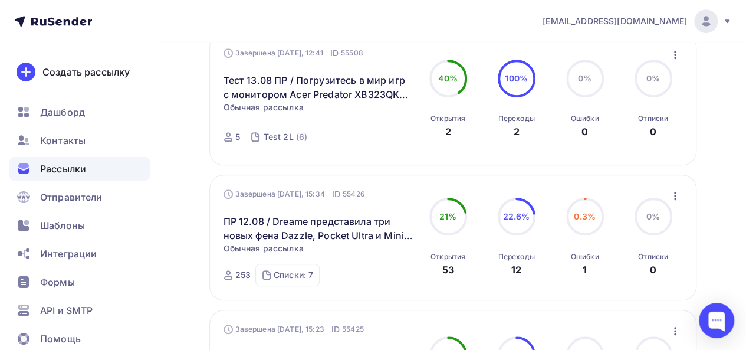
scroll to position [295, 0]
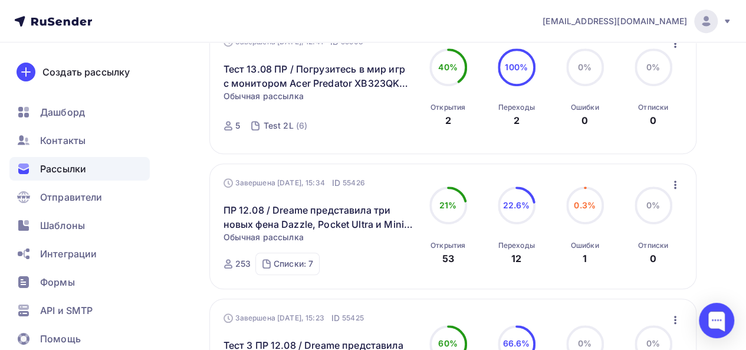
click at [677, 186] on icon "button" at bounding box center [675, 185] width 14 height 14
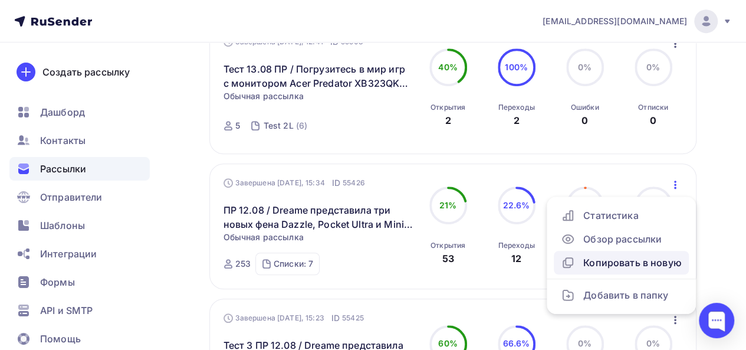
click at [643, 266] on div "Копировать в новую" at bounding box center [621, 262] width 121 height 14
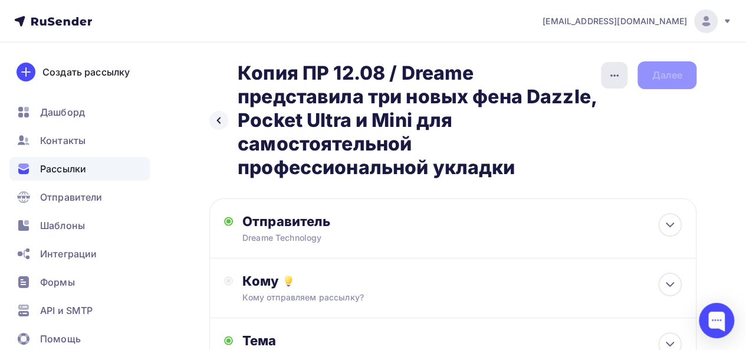
click at [617, 72] on icon "button" at bounding box center [615, 75] width 14 height 14
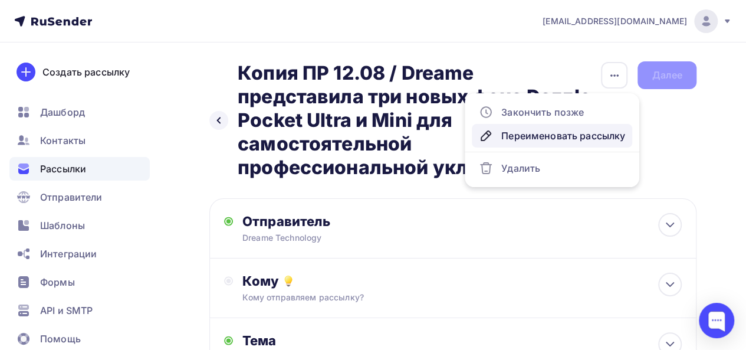
click at [583, 139] on div "Переименовать рассылку" at bounding box center [552, 136] width 146 height 14
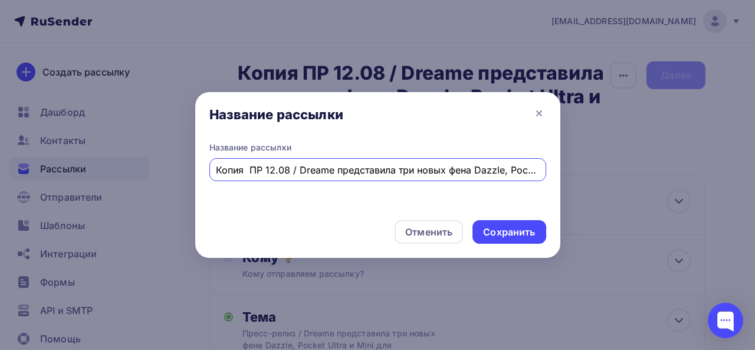
scroll to position [0, 289]
click at [285, 170] on input "Копия ПР 12.08 / Dreame представила три новых фена Dazzle, Pocket Ultra и Mini …" at bounding box center [377, 170] width 323 height 14
click at [248, 171] on input "Копия ПР 12.08 / Dreame представила три новых фена Dazzle, Pocket Ultra и Mini …" at bounding box center [377, 170] width 323 height 14
click at [262, 173] on input "Тест ПР 12.08 / Dreame представила три новых фена Dazzle, Pocket Ultra и Mini д…" at bounding box center [377, 170] width 323 height 14
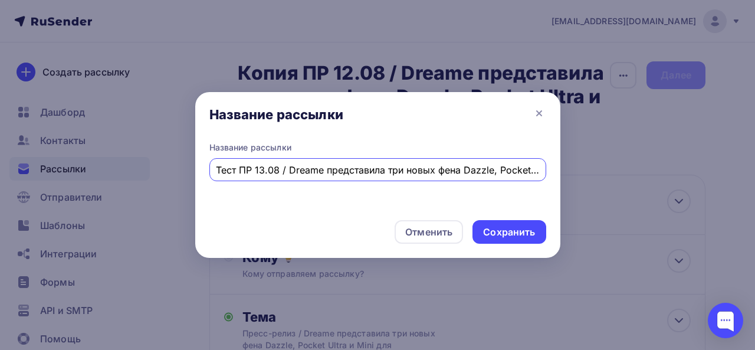
scroll to position [0, 278]
drag, startPoint x: 290, startPoint y: 168, endPoint x: 582, endPoint y: 168, distance: 291.4
click at [582, 168] on div "Название рассылки Название рассылки Тест ПР 13.08 / Dreame представила три новы…" at bounding box center [377, 175] width 755 height 350
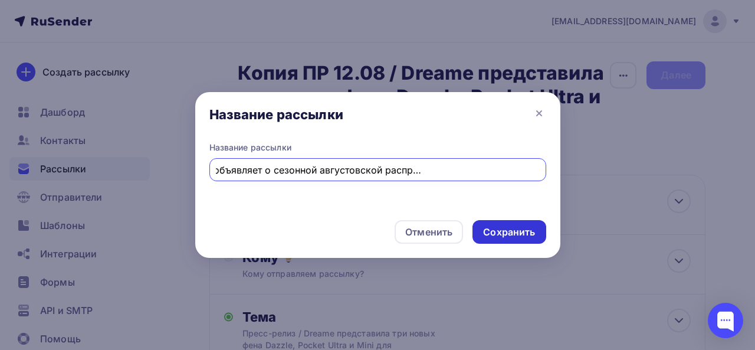
type input "Тест ПР 13.08 / Dreame объявляет о сезонной августовской распродаже со скидками…"
click at [519, 231] on div "Сохранить" at bounding box center [509, 232] width 52 height 14
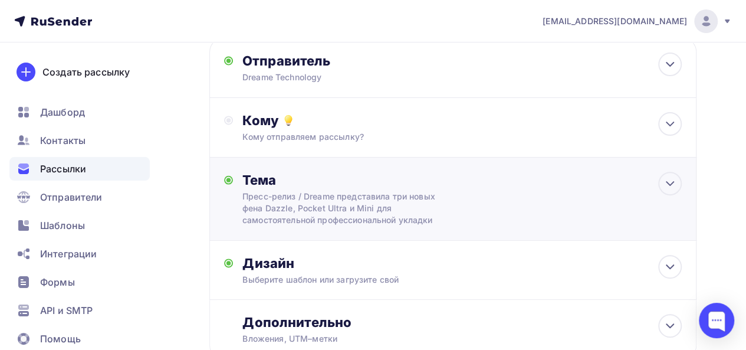
scroll to position [0, 0]
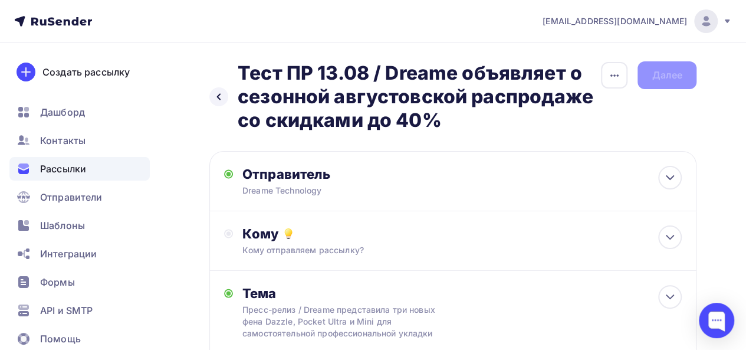
drag, startPoint x: 384, startPoint y: 75, endPoint x: 443, endPoint y: 117, distance: 72.7
click at [443, 117] on h2 "Тест ПР 13.08 / Dreame объявляет о сезонной августовской распродаже со скидками…" at bounding box center [419, 96] width 363 height 71
copy h2 "Dreame объявляет о сезонной августовской распродаже со скидками до 40%"
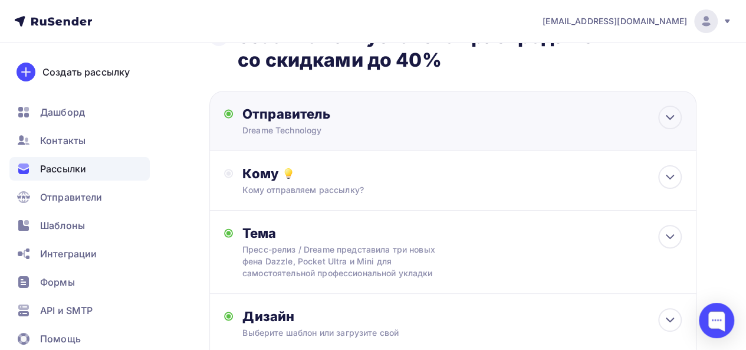
scroll to position [177, 0]
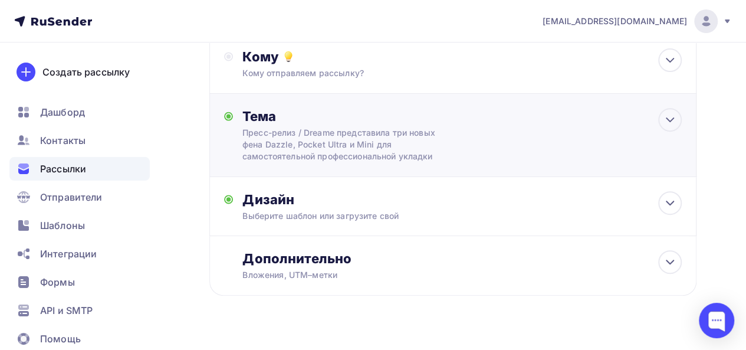
click at [654, 123] on div "Тема Пресс-релиз / Dreame представила три новых фена Dazzle, Pocket Ultra и Min…" at bounding box center [452, 135] width 487 height 83
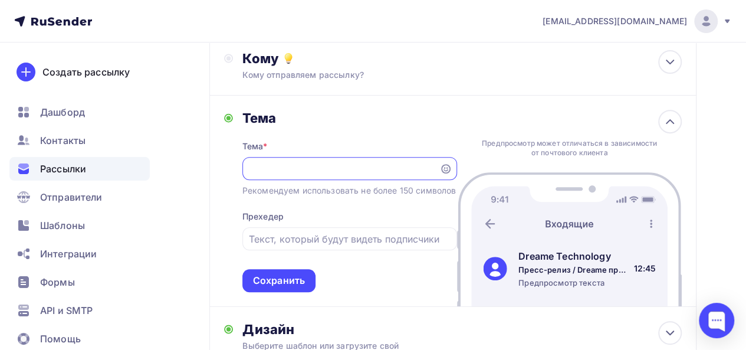
scroll to position [0, 0]
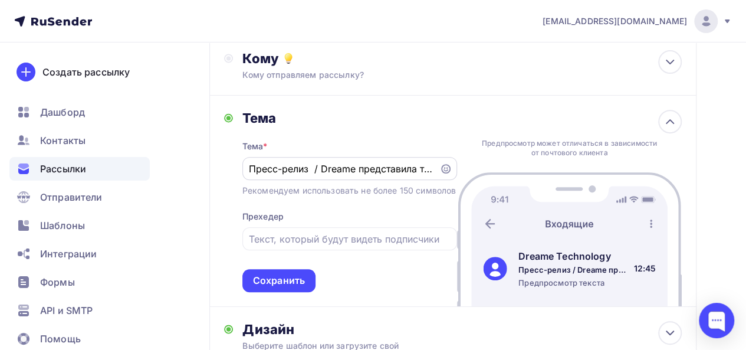
drag, startPoint x: 433, startPoint y: 169, endPoint x: 366, endPoint y: 174, distance: 67.4
click at [366, 175] on div "Пресс-релиз / Dreame представила три новых фена Dazzle, Pocket Ultra и Mini для…" at bounding box center [349, 168] width 215 height 23
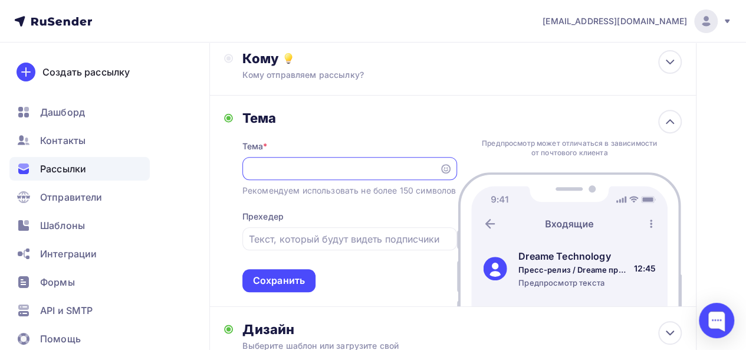
scroll to position [0, 419]
drag, startPoint x: 324, startPoint y: 168, endPoint x: 446, endPoint y: 173, distance: 122.2
click at [446, 173] on div "Пресс-релиз / Dreame представила три новых фена Dazzle, Pocket Ultra и Mini для…" at bounding box center [349, 168] width 215 height 23
paste input "Dreame объявляет о сезонной августовской распродаже со скидками до 40%"
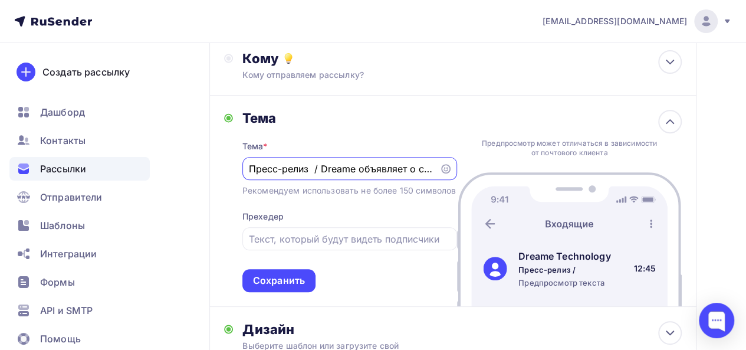
scroll to position [0, 254]
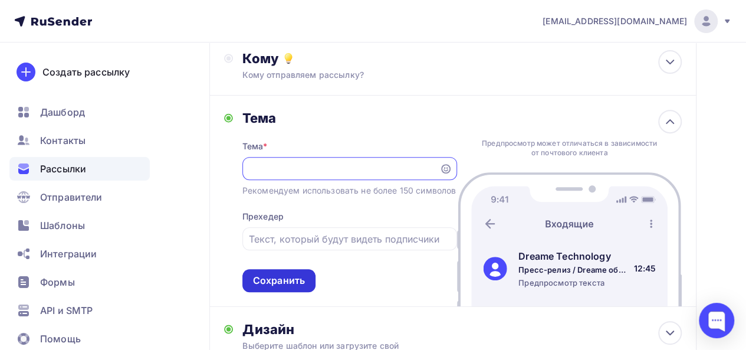
type input "Пресс-релиз / Dreame объявляет о сезонной августовской распродаже со скидками д…"
click at [294, 287] on div "Сохранить" at bounding box center [279, 281] width 52 height 14
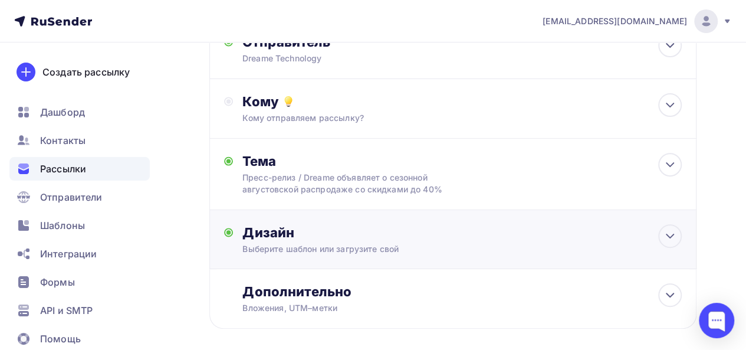
scroll to position [175, 0]
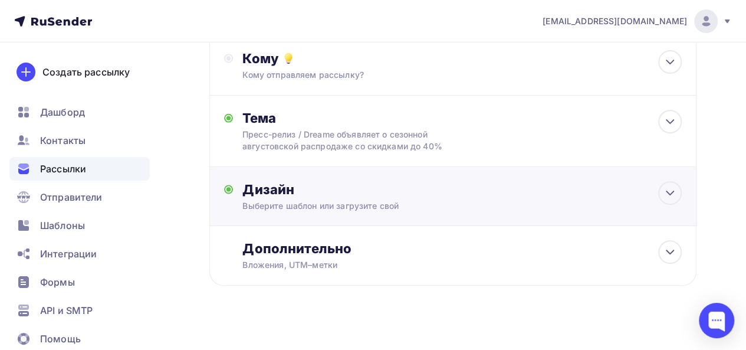
click at [536, 202] on div "Выберите шаблон или загрузите свой" at bounding box center [439, 206] width 395 height 12
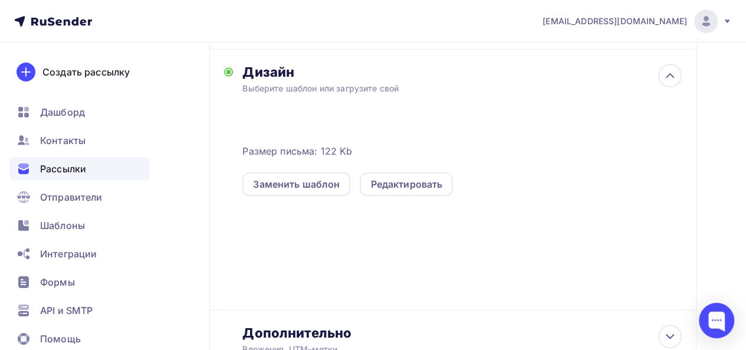
scroll to position [293, 0]
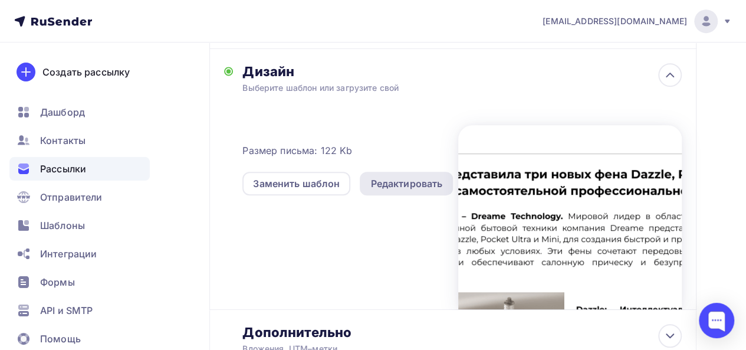
click at [414, 186] on div "Редактировать" at bounding box center [406, 183] width 72 height 14
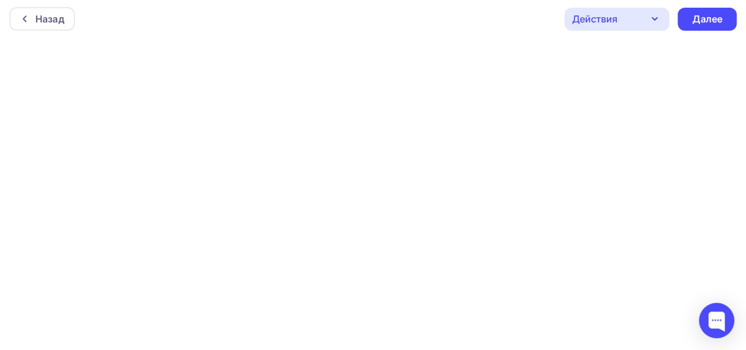
scroll to position [3, 0]
click at [713, 14] on div "Далее" at bounding box center [707, 19] width 31 height 14
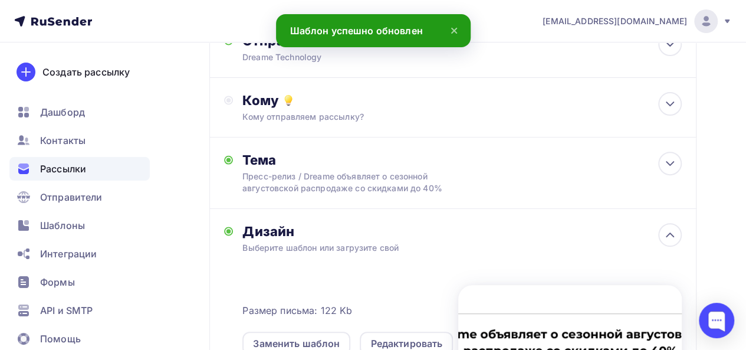
scroll to position [111, 0]
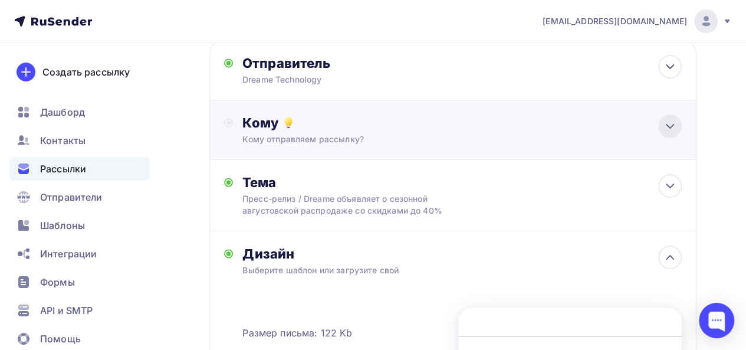
click at [664, 128] on icon at bounding box center [670, 126] width 14 height 14
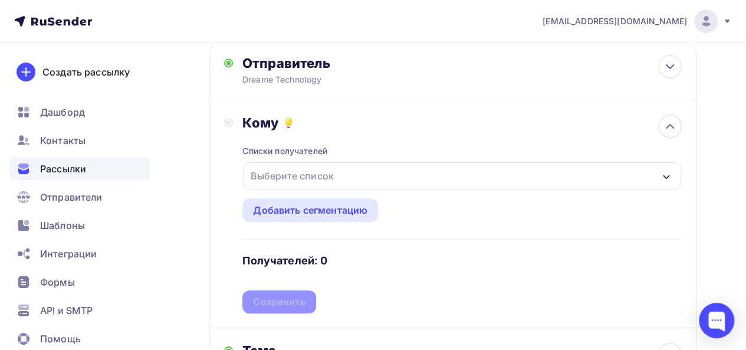
click at [335, 181] on div "Выберите список" at bounding box center [292, 175] width 92 height 21
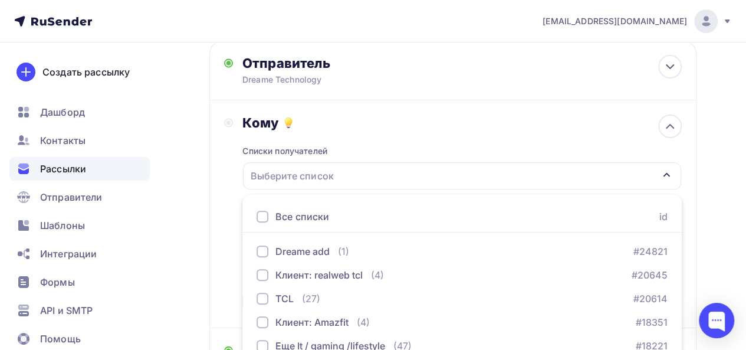
scroll to position [261, 0]
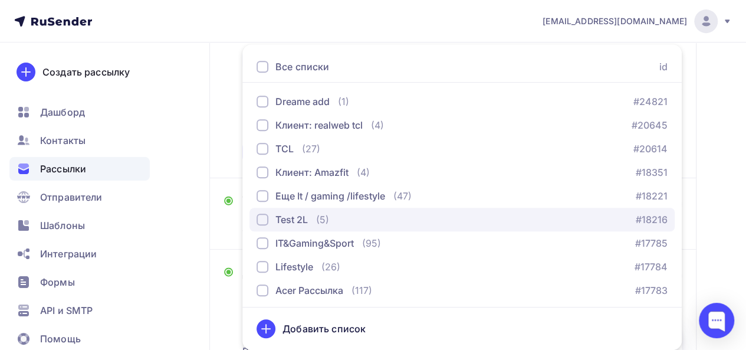
click at [300, 218] on div "Test 2L" at bounding box center [291, 219] width 32 height 14
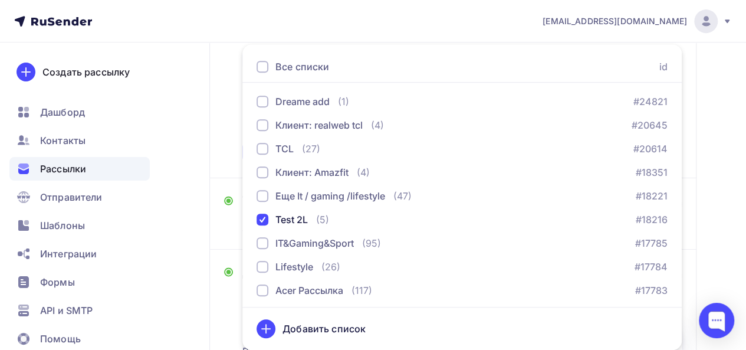
click at [228, 152] on div "Кому Списки получателей Test 2L Все списки id Dreame add (1) #24821 Клиент: rea…" at bounding box center [453, 64] width 458 height 199
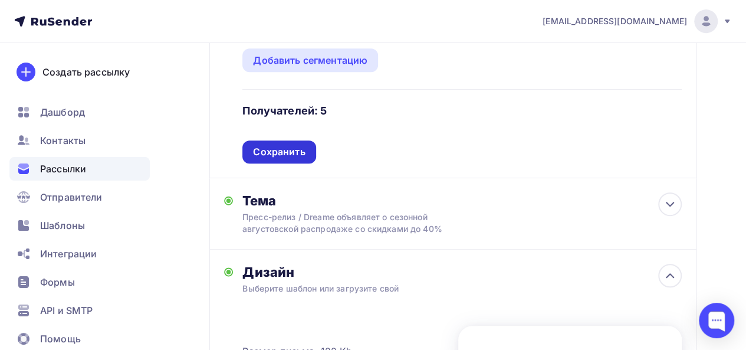
click at [276, 153] on div "Сохранить" at bounding box center [279, 152] width 52 height 14
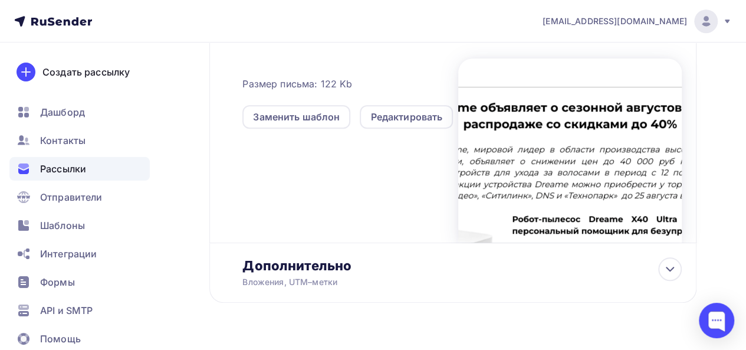
scroll to position [369, 0]
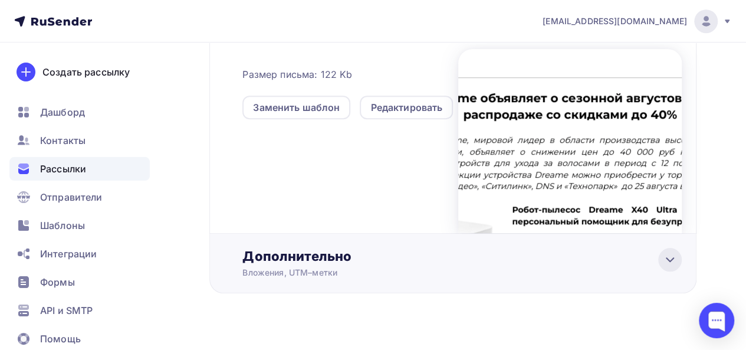
click at [664, 261] on icon at bounding box center [670, 259] width 14 height 14
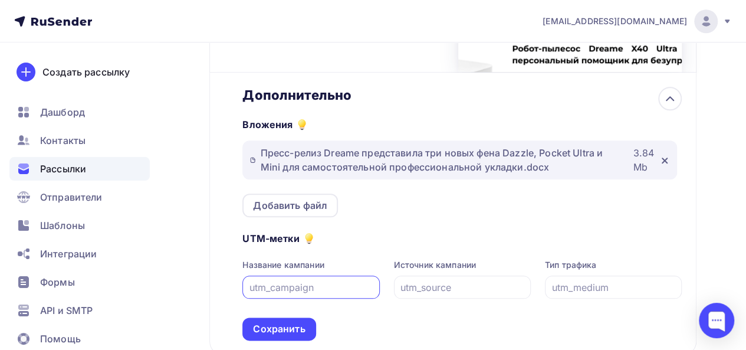
scroll to position [532, 0]
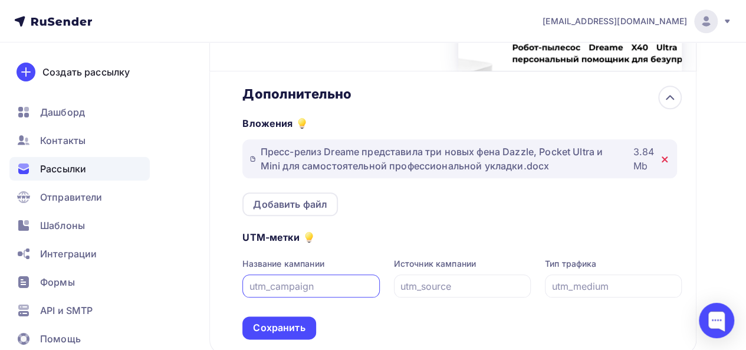
click at [662, 163] on icon at bounding box center [664, 159] width 9 height 9
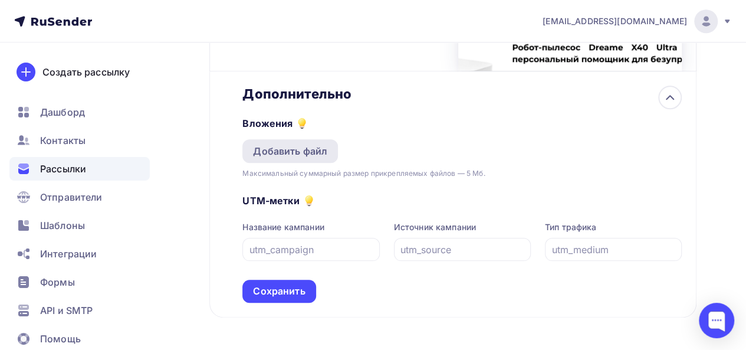
click at [320, 159] on div "Добавить файл" at bounding box center [290, 151] width 96 height 24
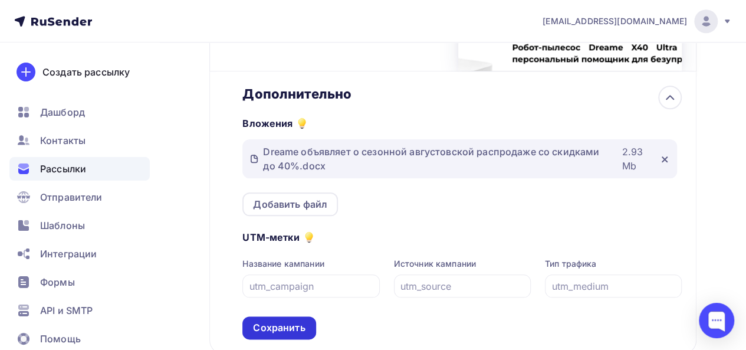
click at [285, 332] on div "Сохранить" at bounding box center [279, 328] width 52 height 14
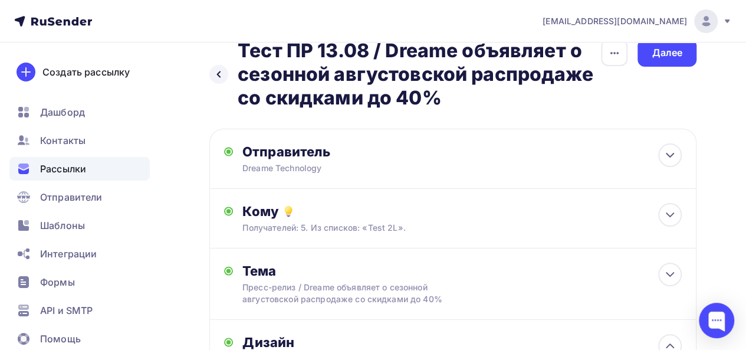
scroll to position [0, 0]
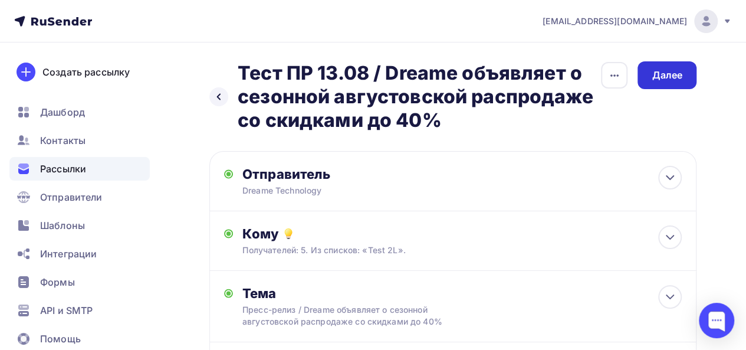
click at [673, 73] on div "Далее" at bounding box center [667, 75] width 31 height 14
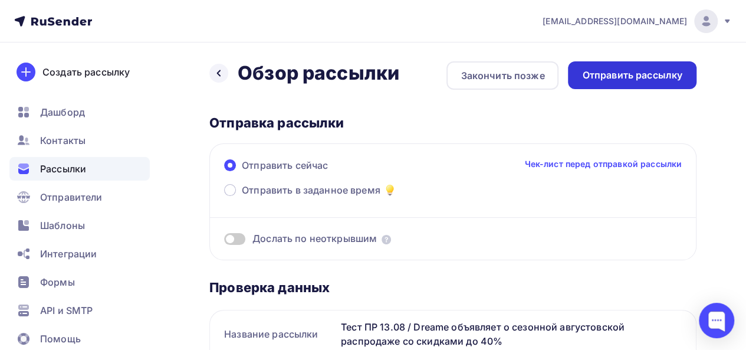
click at [622, 70] on div "Отправить рассылку" at bounding box center [632, 75] width 100 height 14
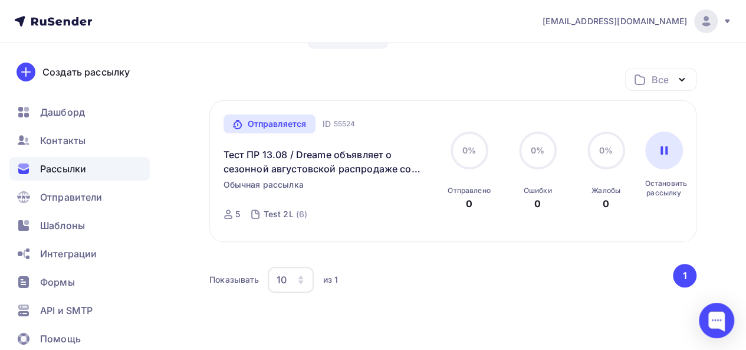
scroll to position [145, 0]
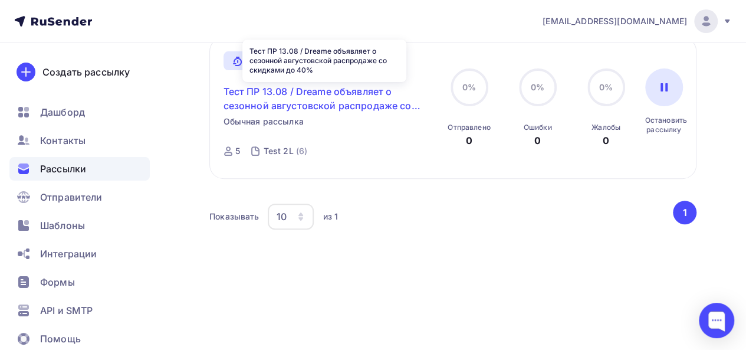
click at [362, 101] on link "Тест ПР 13.08 / Dreame объявляет о сезонной августовской распродаже со скидками…" at bounding box center [325, 98] width 202 height 28
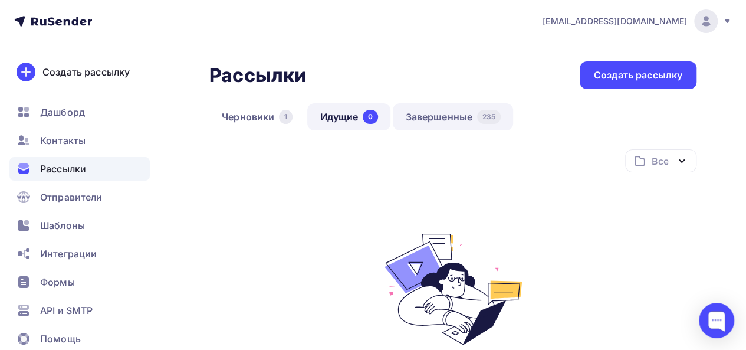
click at [458, 127] on link "Завершенные 235" at bounding box center [453, 116] width 120 height 27
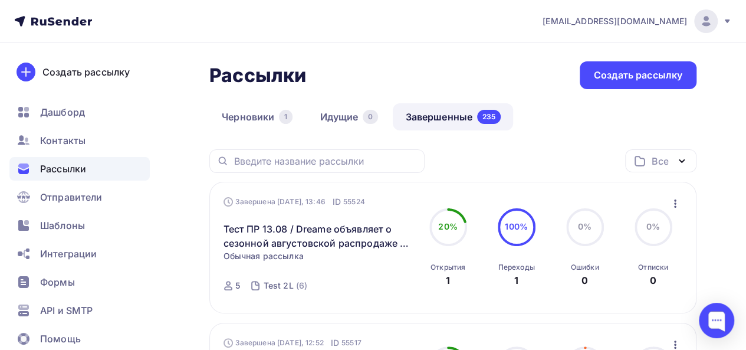
click at [674, 204] on icon "button" at bounding box center [675, 203] width 14 height 14
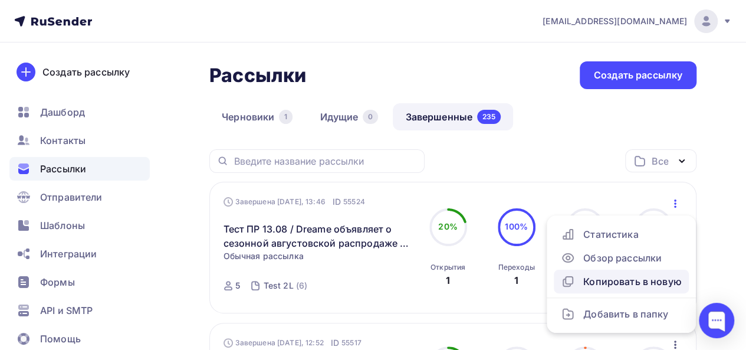
click at [601, 288] on div "Копировать в новую" at bounding box center [621, 281] width 121 height 14
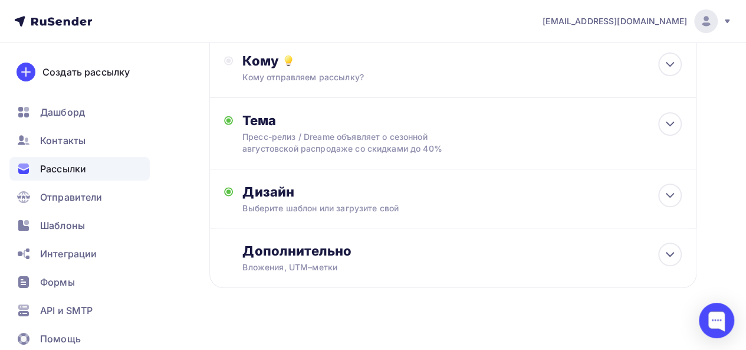
scroll to position [188, 0]
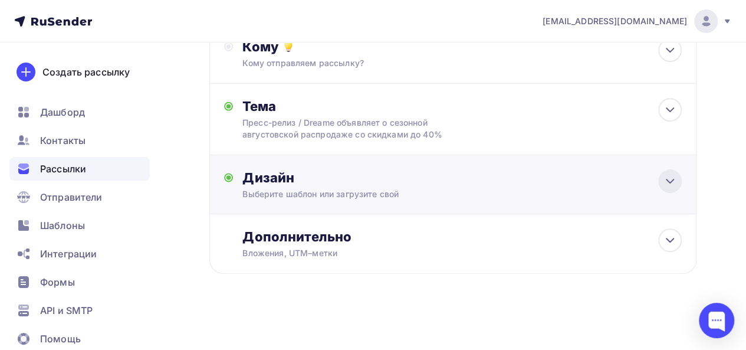
click at [667, 179] on icon at bounding box center [670, 181] width 7 height 4
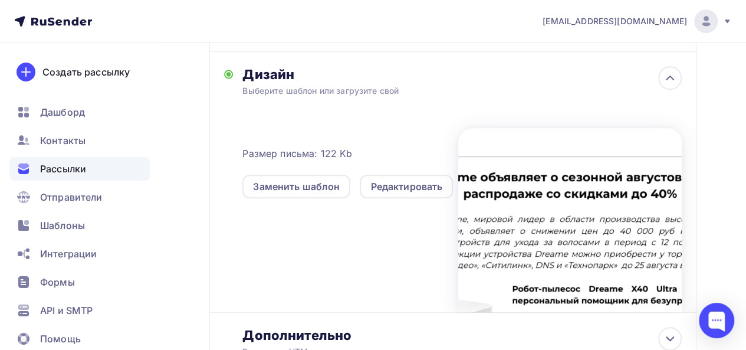
scroll to position [297, 0]
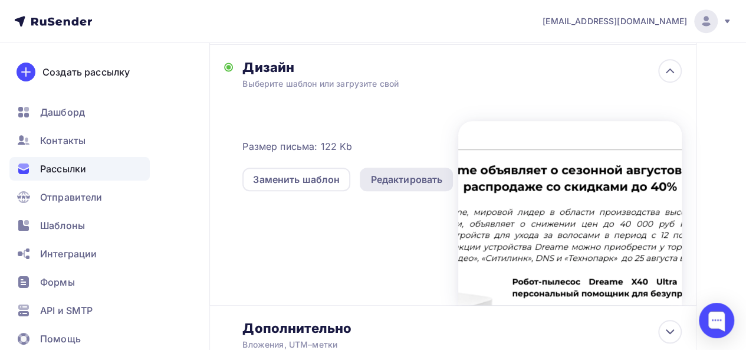
click at [398, 178] on div "Редактировать" at bounding box center [406, 179] width 72 height 14
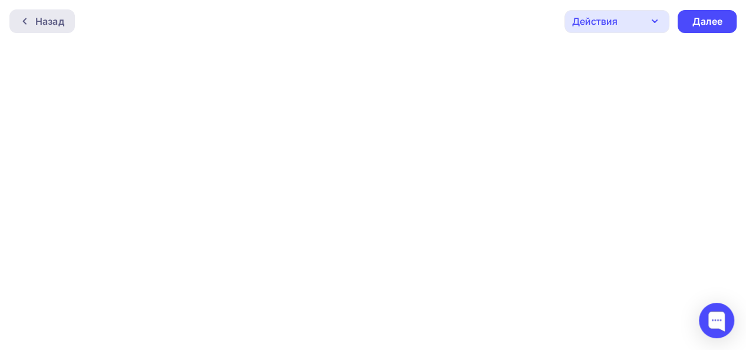
click at [59, 23] on div "Назад" at bounding box center [49, 21] width 29 height 14
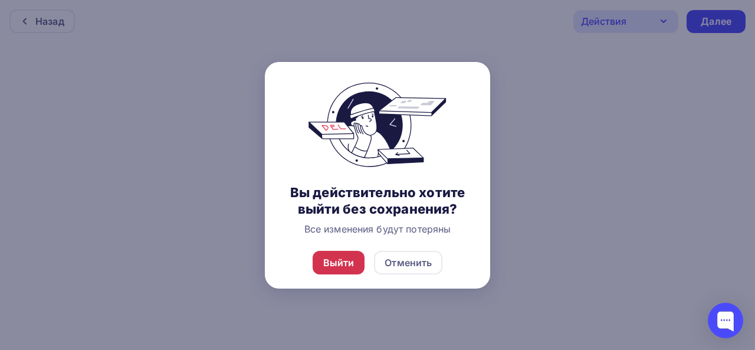
click at [349, 261] on div "Выйти" at bounding box center [338, 262] width 31 height 14
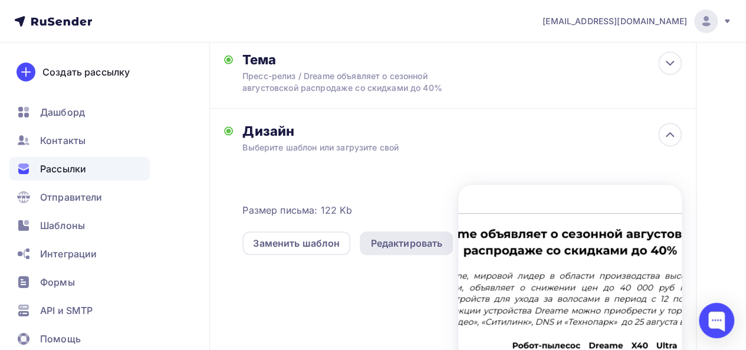
scroll to position [290, 0]
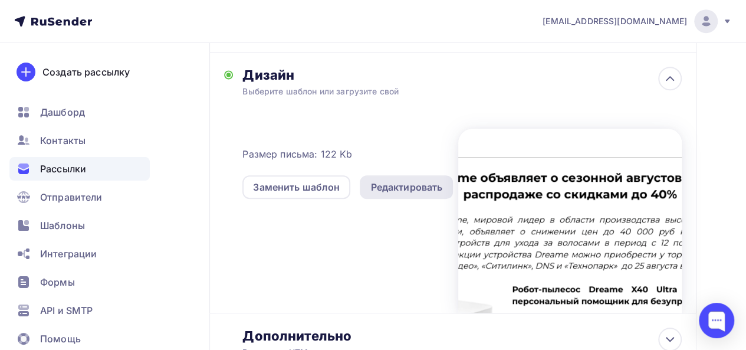
click at [402, 192] on div "Редактировать" at bounding box center [406, 187] width 72 height 14
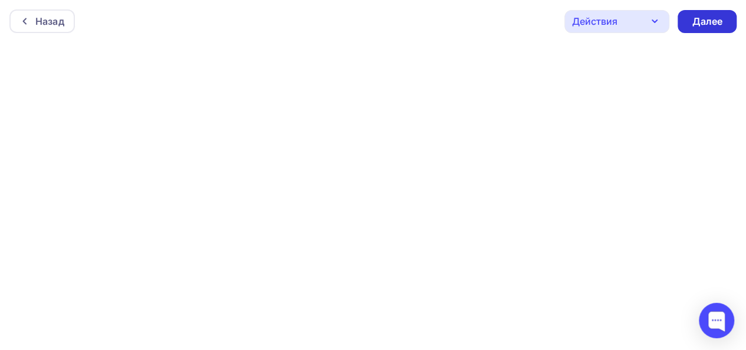
click at [716, 21] on div "Далее" at bounding box center [707, 22] width 31 height 14
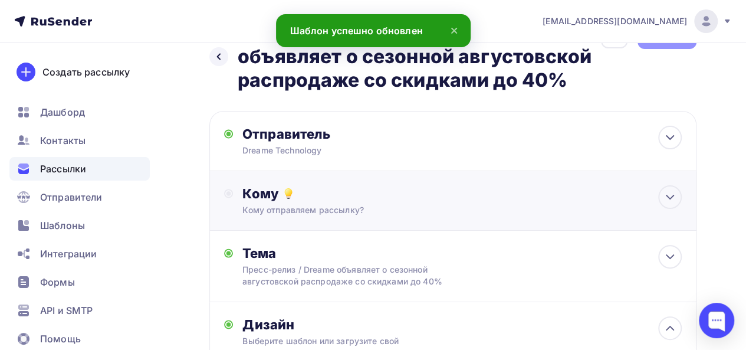
scroll to position [59, 0]
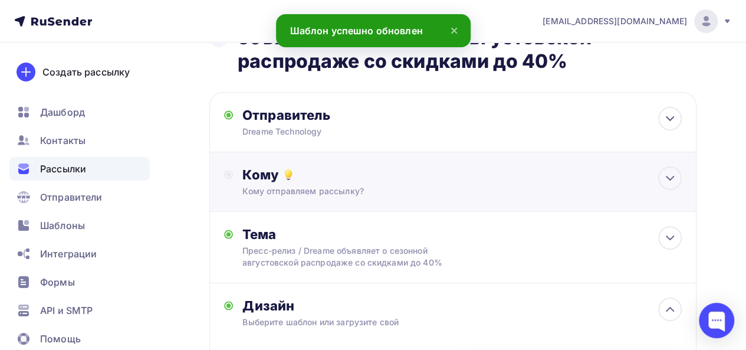
click at [499, 188] on div "Кому отправляем рассылку?" at bounding box center [439, 191] width 395 height 12
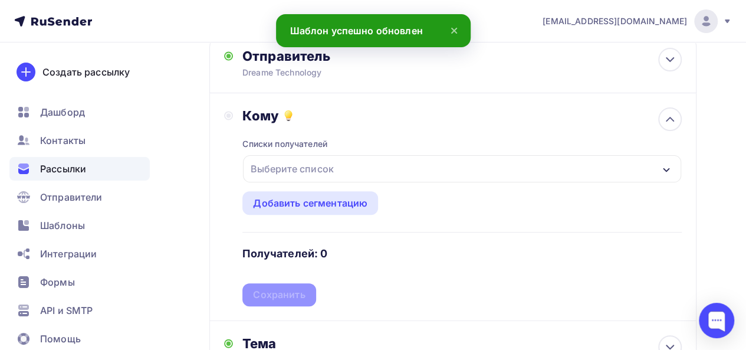
click at [415, 170] on div "Выберите список" at bounding box center [462, 168] width 438 height 27
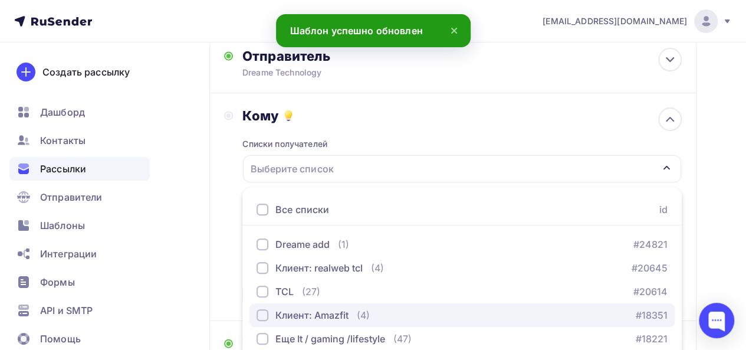
scroll to position [261, 0]
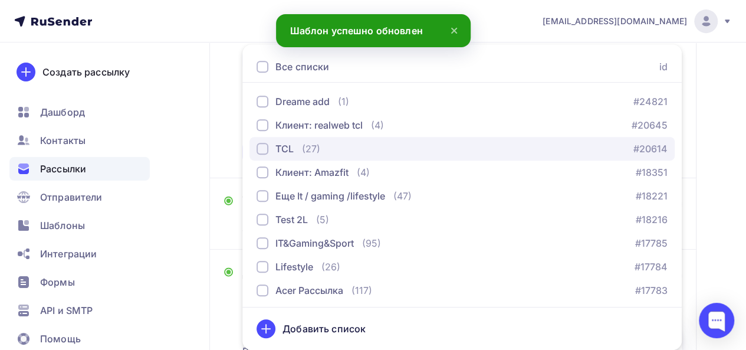
click at [305, 152] on div "(27)" at bounding box center [311, 149] width 18 height 14
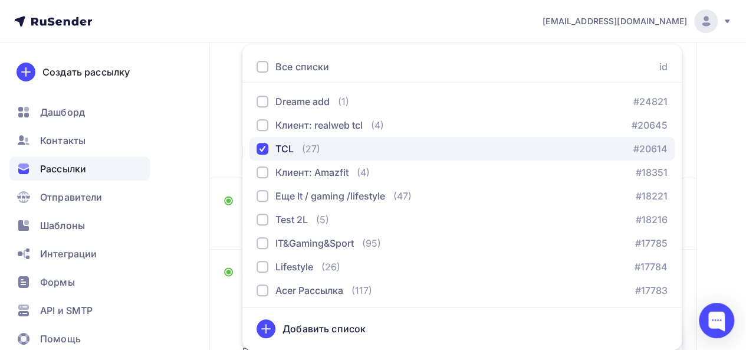
click at [265, 146] on div "button" at bounding box center [263, 149] width 12 height 12
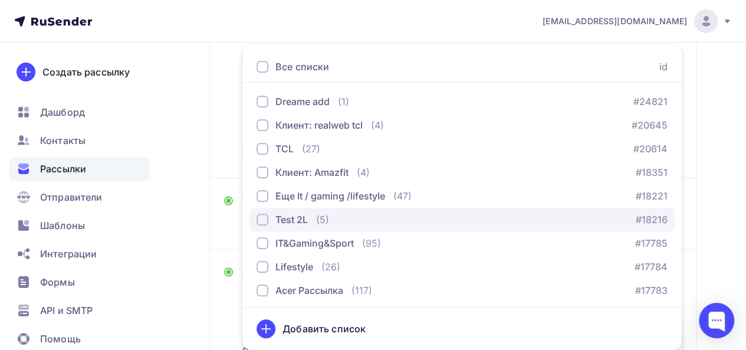
click at [269, 222] on div "Test 2L" at bounding box center [282, 219] width 51 height 14
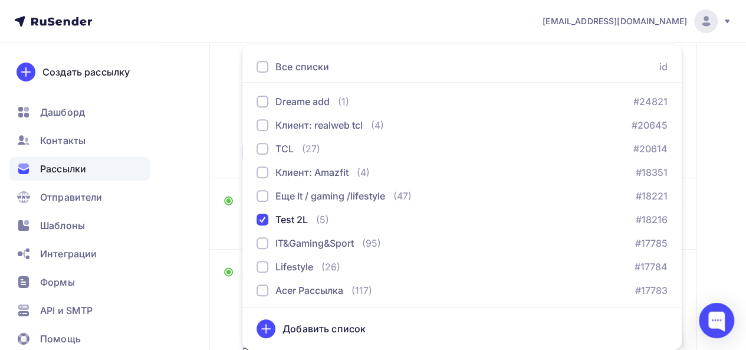
click at [223, 142] on div "Кому Списки получателей Test 2L Все списки id Dreame add (1) #24821 Клиент: rea…" at bounding box center [452, 64] width 487 height 228
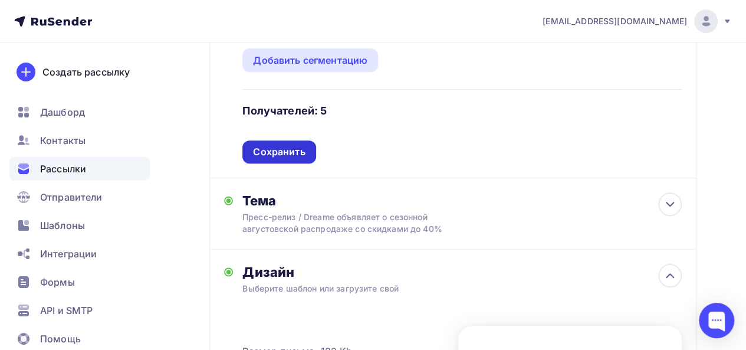
click at [270, 154] on div "Сохранить" at bounding box center [279, 152] width 52 height 14
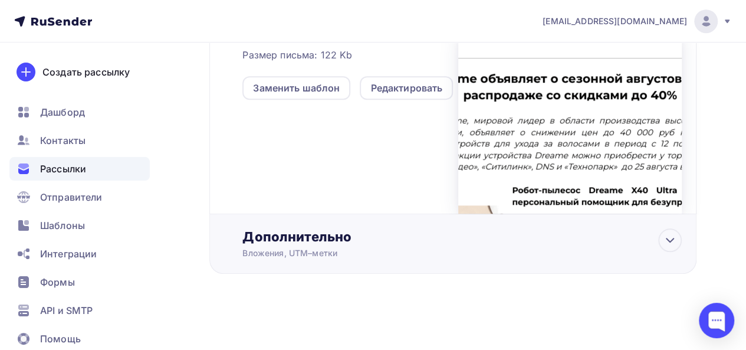
click at [494, 241] on div "Дополнительно" at bounding box center [461, 236] width 439 height 17
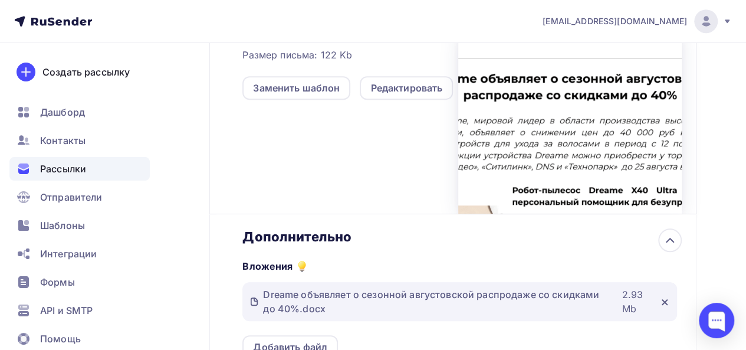
scroll to position [566, 0]
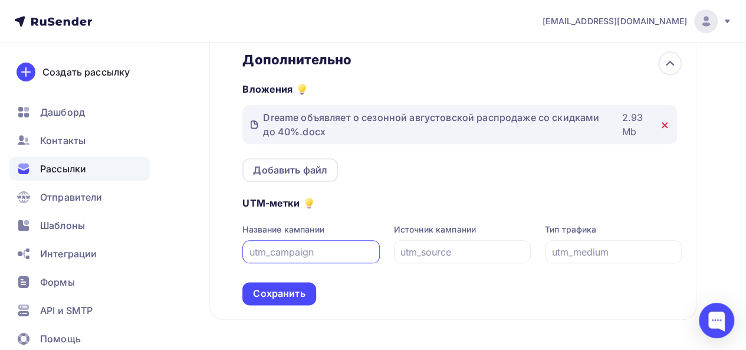
click at [665, 127] on icon at bounding box center [664, 124] width 9 height 9
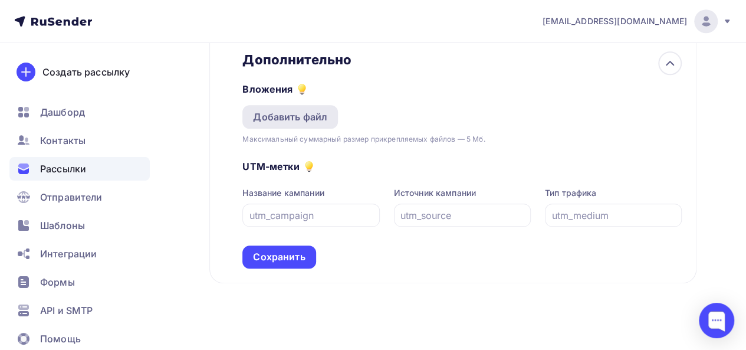
click at [278, 122] on div "Добавить файл" at bounding box center [290, 117] width 74 height 14
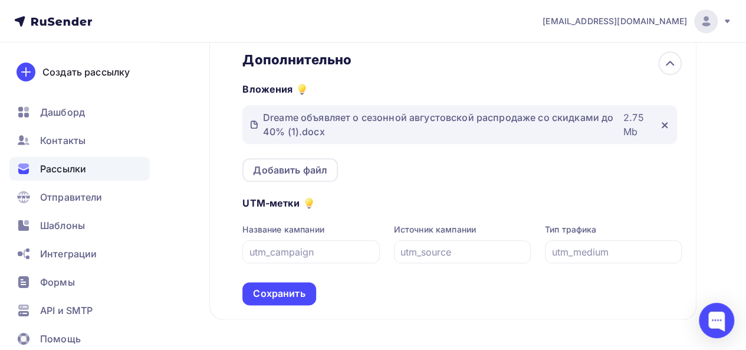
click at [618, 153] on div "Вложения Dreame объявляет о сезонной августовской распродаже со скидками до 40%…" at bounding box center [461, 125] width 439 height 114
click at [664, 126] on icon at bounding box center [664, 125] width 5 height 5
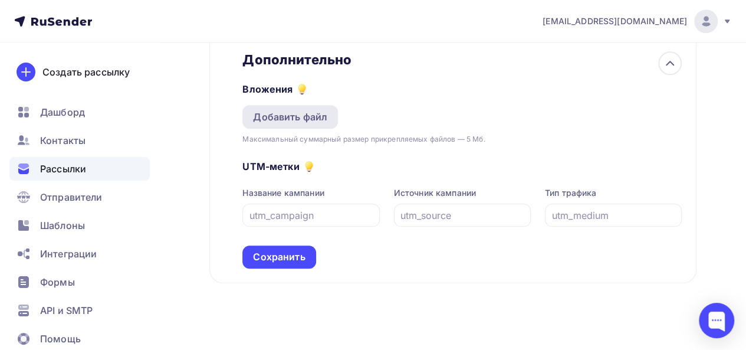
click at [297, 123] on div "Добавить файл" at bounding box center [290, 117] width 74 height 14
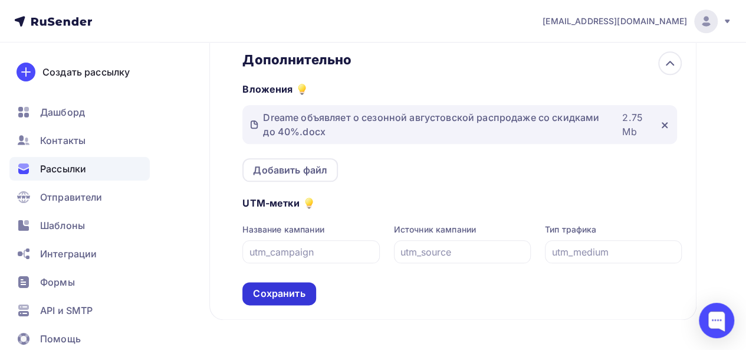
click at [273, 298] on div "Сохранить" at bounding box center [279, 294] width 52 height 14
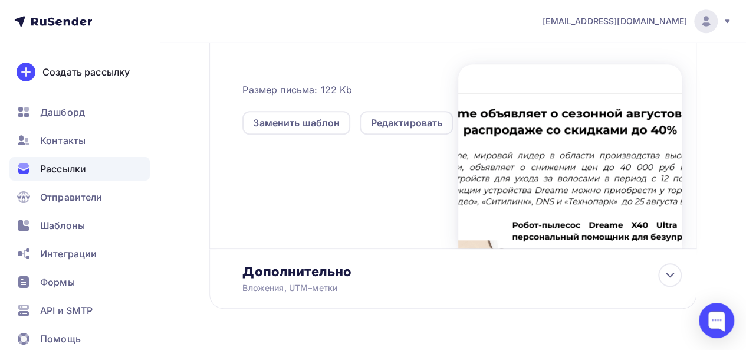
scroll to position [389, 0]
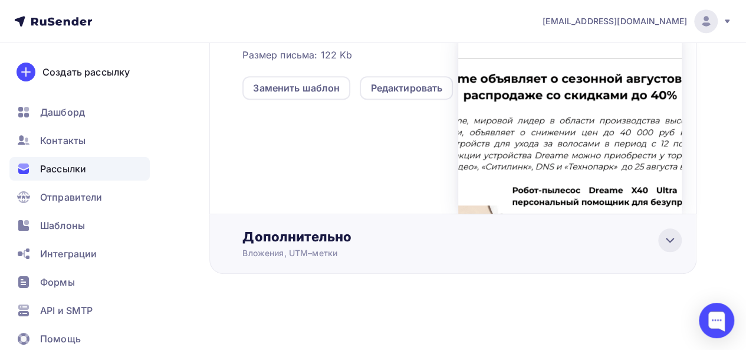
click at [676, 247] on icon at bounding box center [670, 240] width 14 height 14
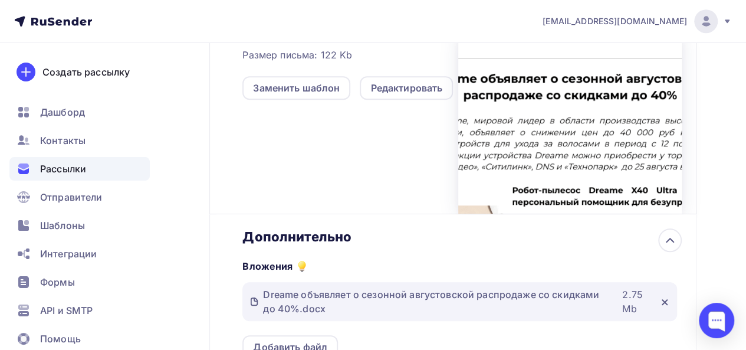
scroll to position [0, 0]
click at [665, 305] on icon at bounding box center [664, 301] width 9 height 9
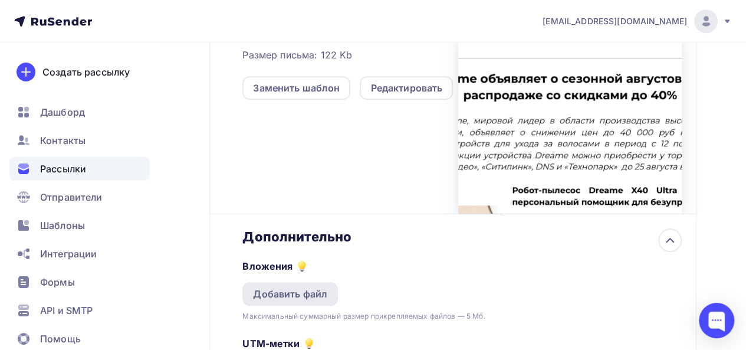
click at [311, 295] on div "Добавить файл" at bounding box center [290, 294] width 74 height 14
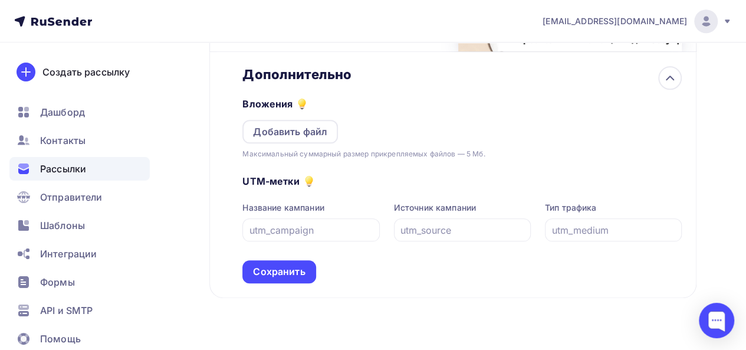
scroll to position [566, 0]
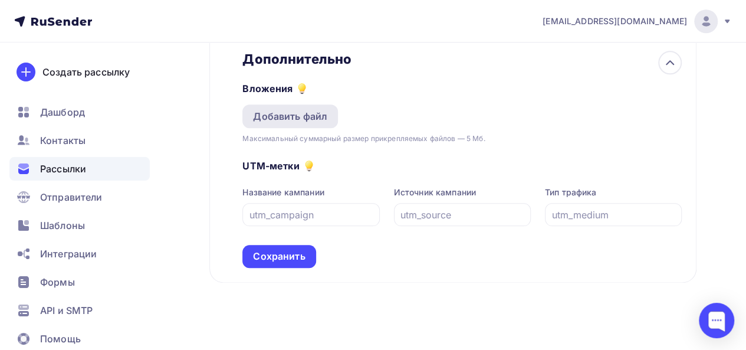
click at [292, 115] on div "Добавить файл" at bounding box center [290, 116] width 74 height 14
click at [320, 116] on div "Добавить файл" at bounding box center [290, 116] width 74 height 14
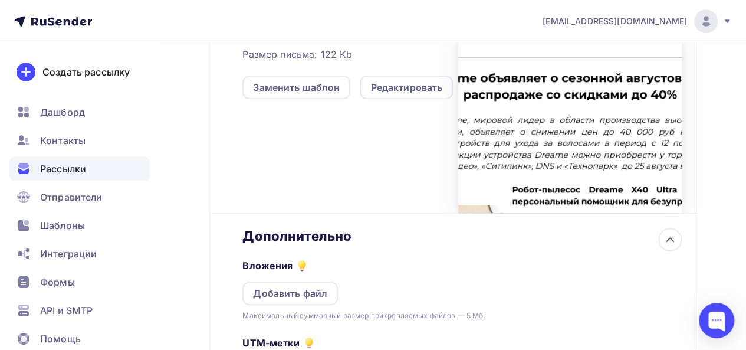
scroll to position [576, 0]
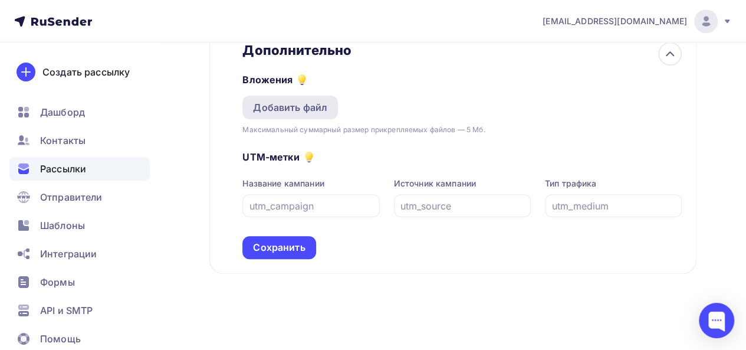
click at [295, 99] on div "Добавить файл" at bounding box center [290, 108] width 96 height 24
click at [280, 246] on div "Сохранить" at bounding box center [279, 248] width 52 height 14
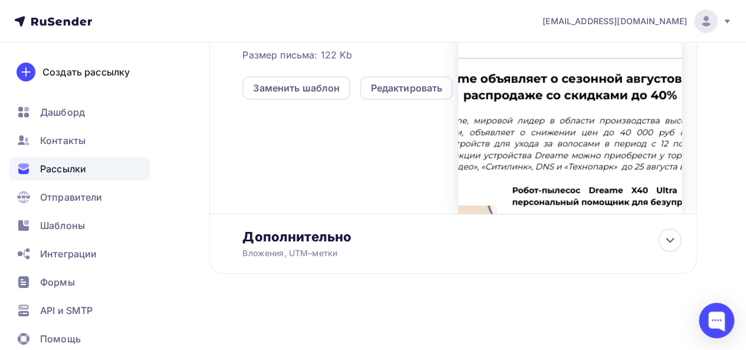
scroll to position [389, 0]
click at [669, 245] on icon at bounding box center [670, 240] width 14 height 14
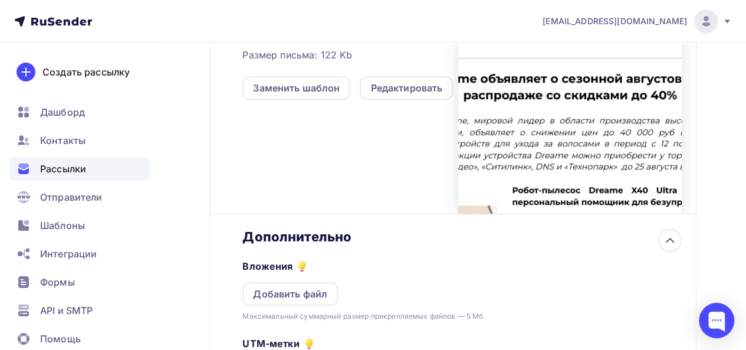
scroll to position [0, 0]
click at [313, 302] on div "Добавить файл" at bounding box center [290, 294] width 96 height 24
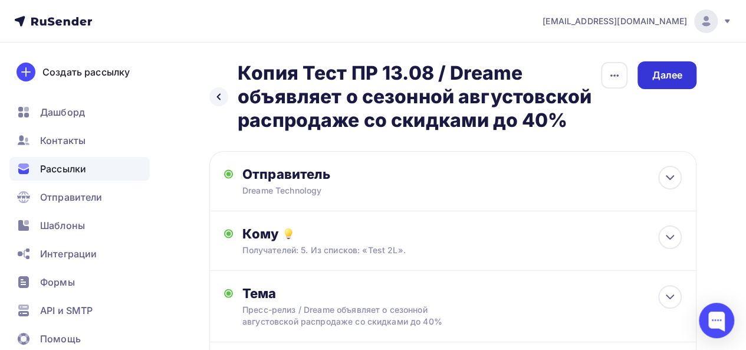
click at [673, 77] on div "Далее" at bounding box center [667, 75] width 31 height 14
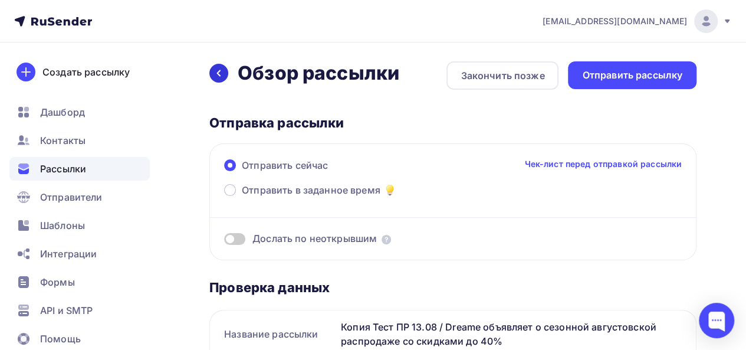
click at [223, 73] on icon at bounding box center [218, 72] width 9 height 9
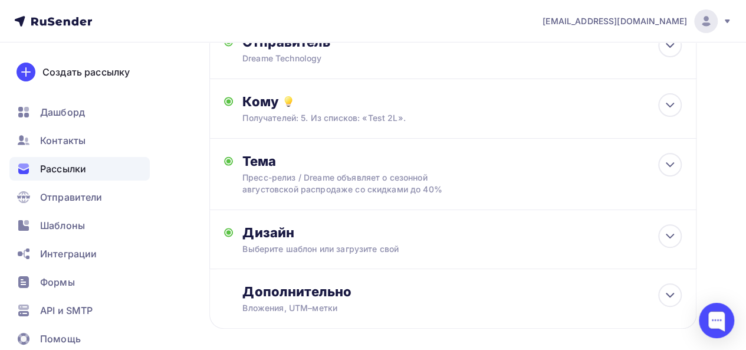
scroll to position [188, 0]
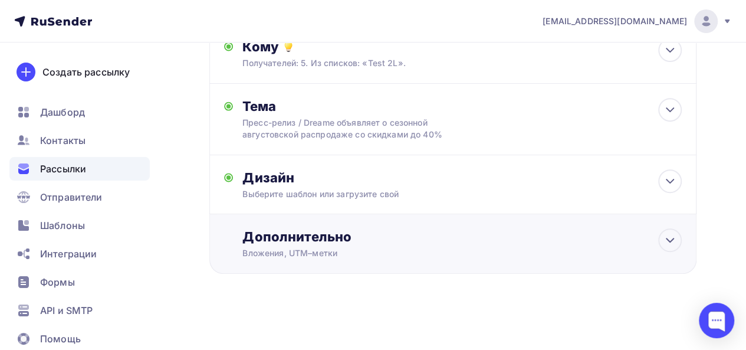
click at [556, 255] on div "Вложения, UTM–метки" at bounding box center [439, 253] width 395 height 12
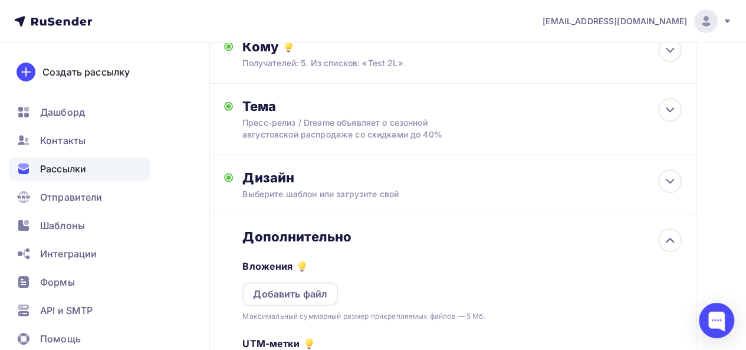
scroll to position [0, 0]
click at [323, 296] on div "Добавить файл" at bounding box center [290, 294] width 74 height 14
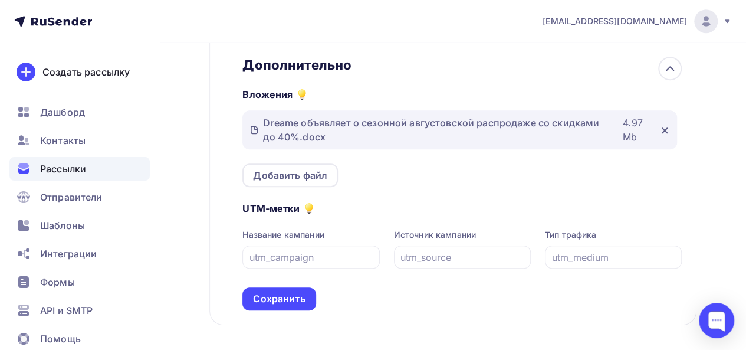
scroll to position [360, 0]
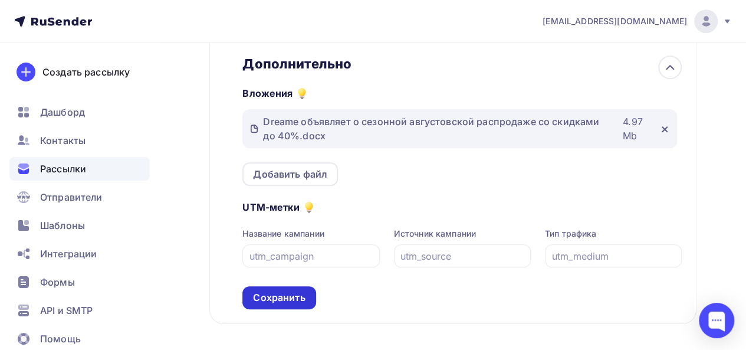
click at [271, 296] on div "Сохранить" at bounding box center [279, 298] width 52 height 14
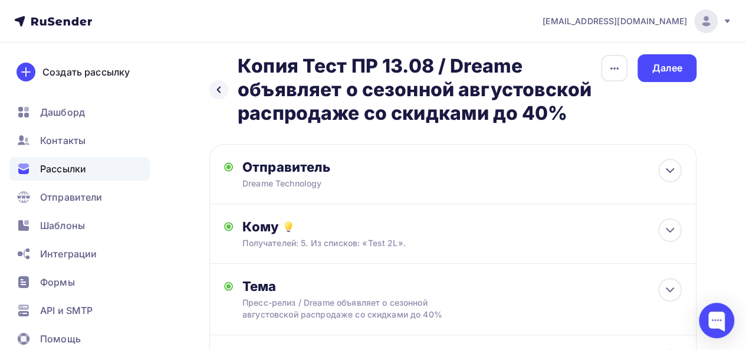
scroll to position [0, 0]
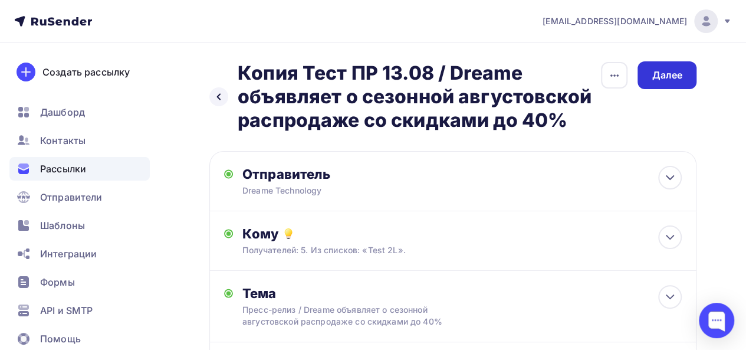
click at [661, 76] on div "Далее" at bounding box center [667, 75] width 31 height 14
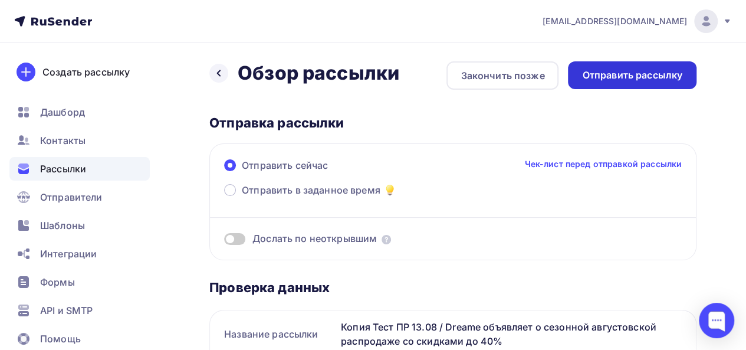
click at [638, 76] on div "Отправить рассылку" at bounding box center [632, 75] width 100 height 14
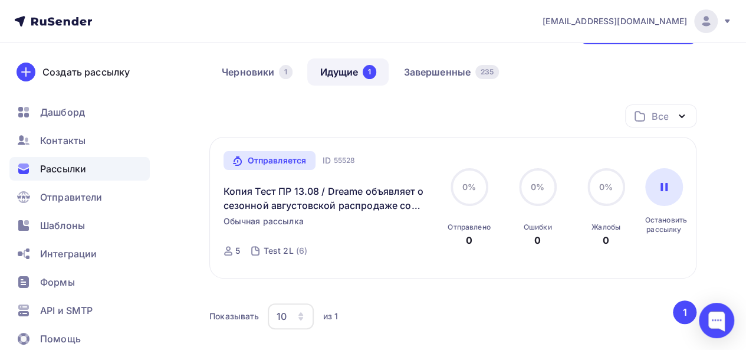
scroll to position [21, 0]
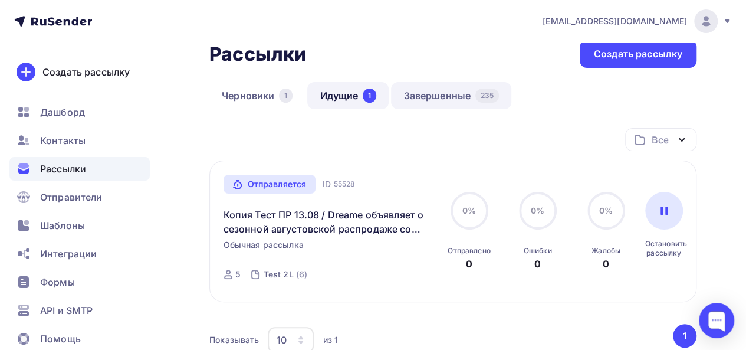
click at [431, 96] on link "Завершенные 235" at bounding box center [451, 95] width 120 height 27
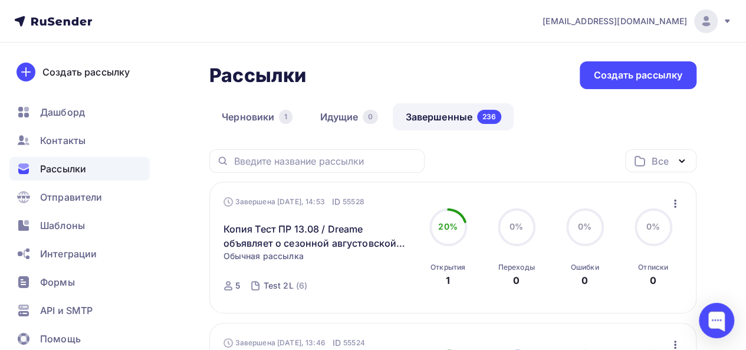
click at [675, 205] on icon "button" at bounding box center [675, 203] width 14 height 14
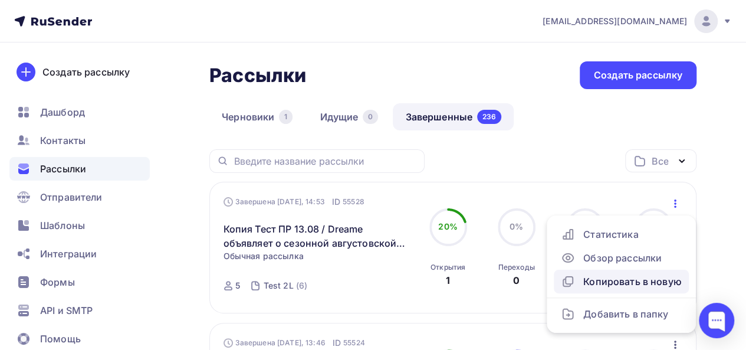
click at [593, 283] on div "Копировать в новую" at bounding box center [621, 281] width 121 height 14
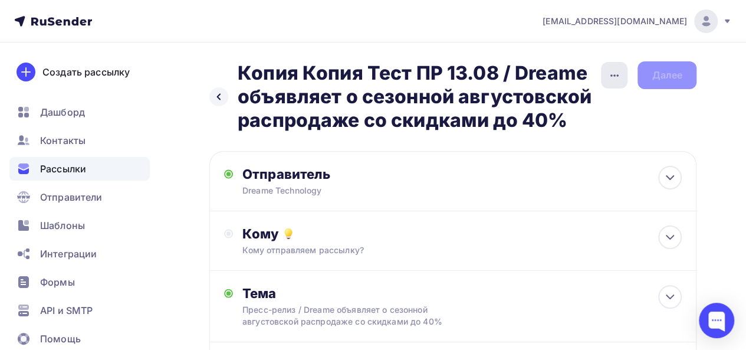
click at [614, 75] on icon "button" at bounding box center [615, 75] width 8 height 2
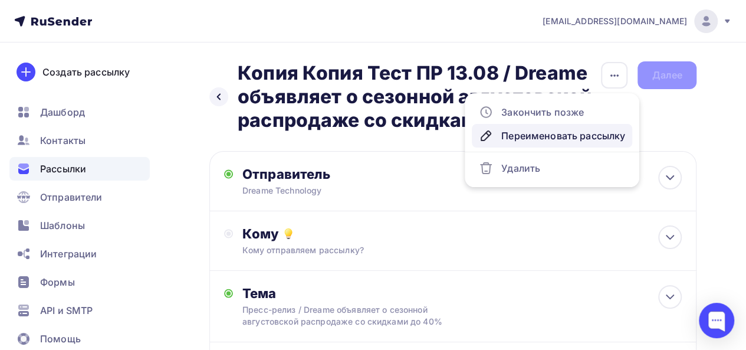
click at [552, 130] on div "Переименовать рассылку" at bounding box center [552, 136] width 146 height 14
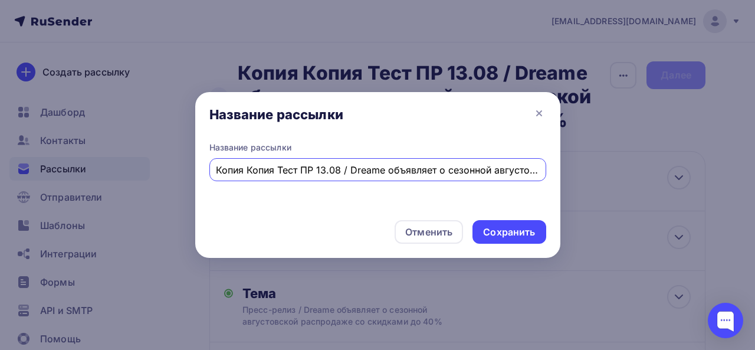
scroll to position [0, 175]
click at [257, 173] on input "Копия Копия Тест ПР 13.08 / Dreame объявляет о сезонной августовской распродаже…" at bounding box center [377, 170] width 323 height 14
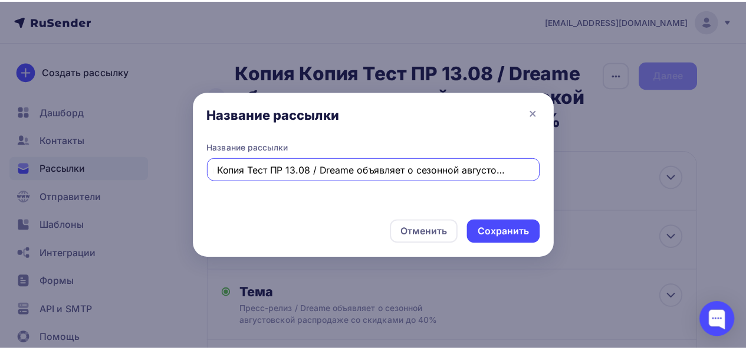
scroll to position [0, 0]
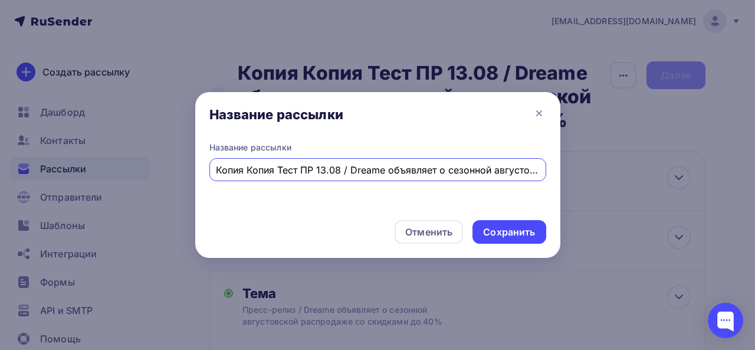
click at [300, 173] on input "Копия Копия Тест ПР 13.08 / Dreame объявляет о сезонной августовской распродаже…" at bounding box center [377, 170] width 323 height 14
type input "ПР 13.08 / Dreame объявляет о сезонной августовской распродаже со скидками до 4…"
click at [522, 228] on div "Сохранить" at bounding box center [509, 232] width 52 height 14
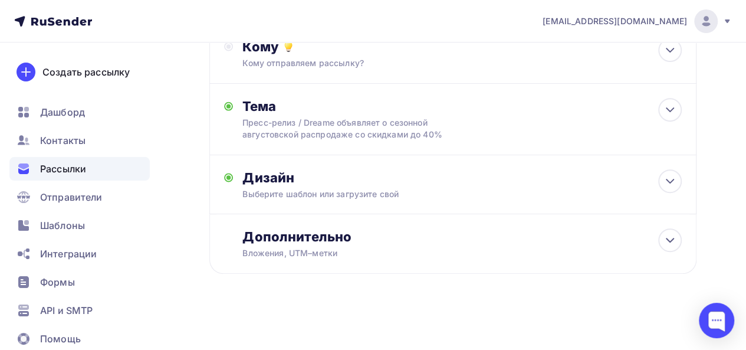
scroll to position [188, 0]
click at [668, 183] on icon at bounding box center [670, 181] width 14 height 14
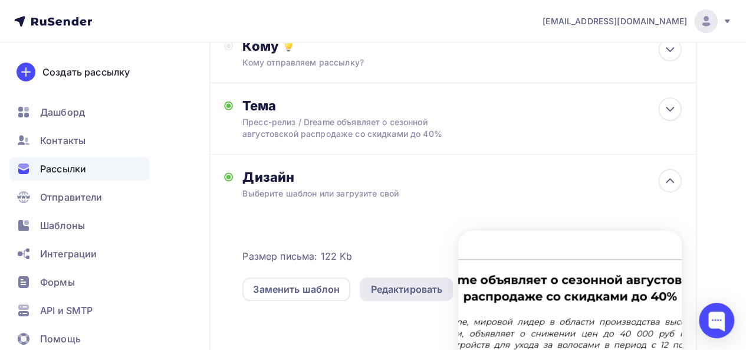
click at [388, 286] on div "Редактировать" at bounding box center [406, 289] width 72 height 14
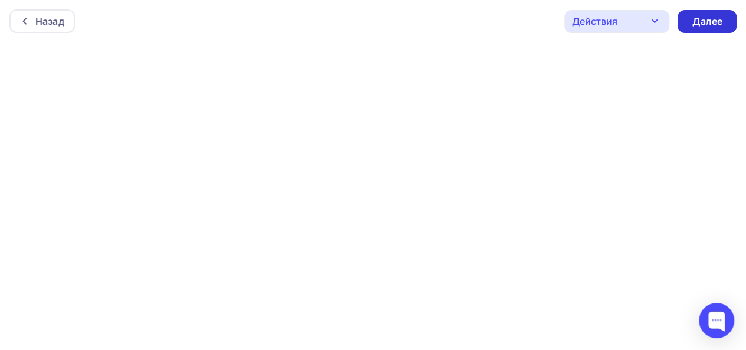
click at [716, 18] on div "Далее" at bounding box center [707, 22] width 31 height 14
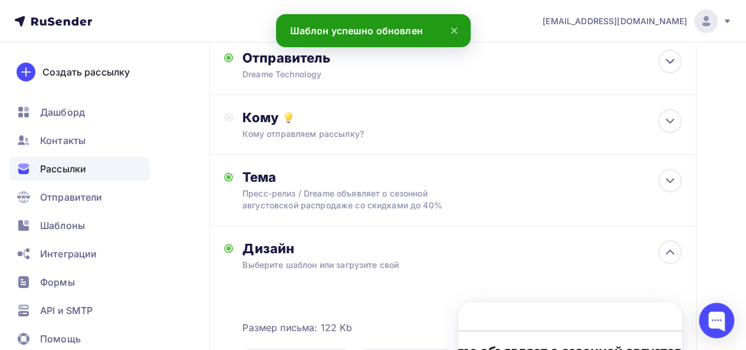
scroll to position [120, 0]
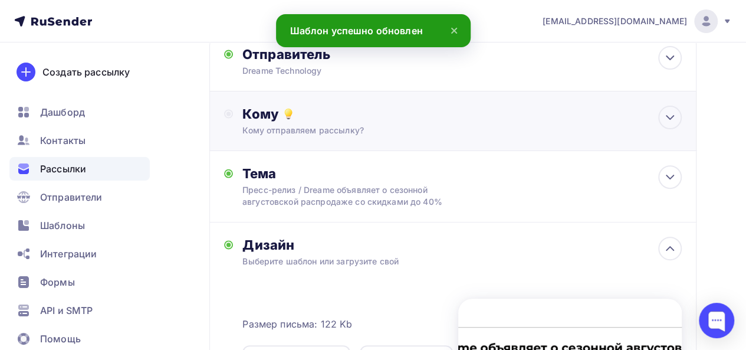
click at [647, 114] on div "Кому" at bounding box center [461, 114] width 439 height 17
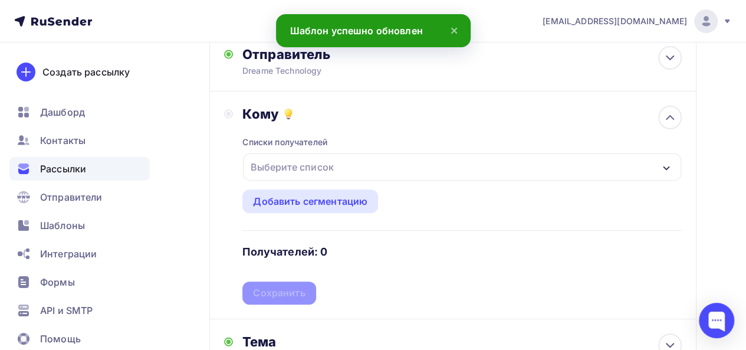
click at [324, 165] on div "Выберите список" at bounding box center [292, 166] width 92 height 21
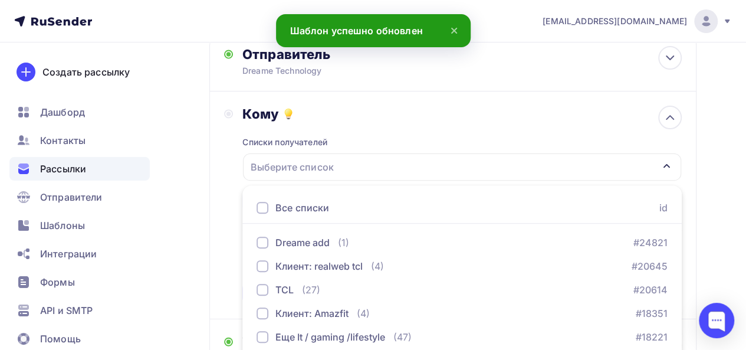
scroll to position [261, 0]
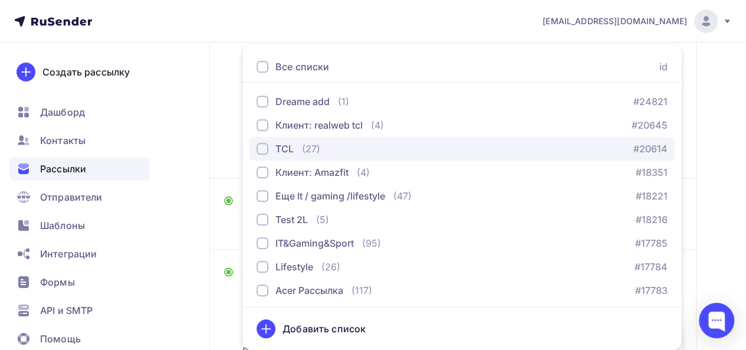
click at [296, 150] on div "TCL (27)" at bounding box center [289, 149] width 64 height 14
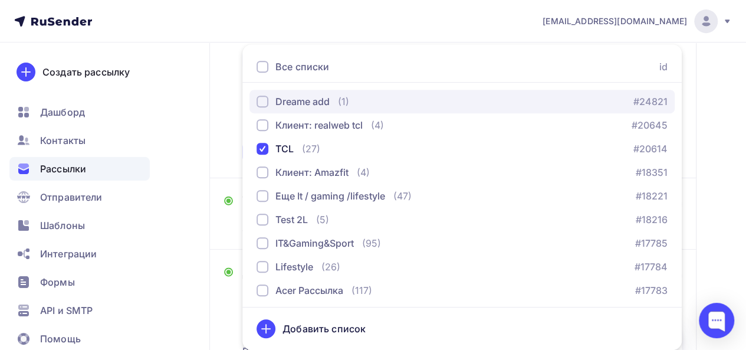
click at [309, 99] on div "Dreame add" at bounding box center [302, 101] width 54 height 14
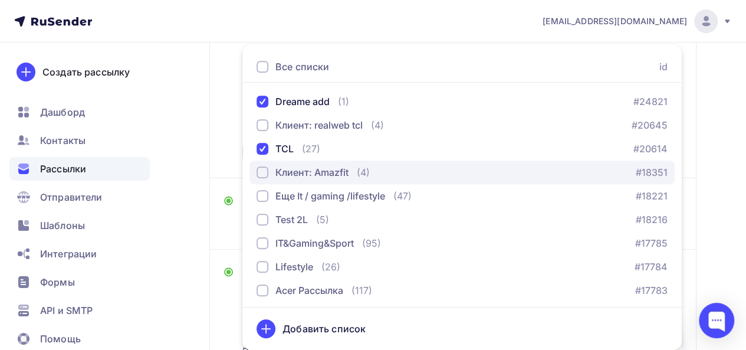
click at [313, 181] on button "Клиент: Amazfit (4) #18351" at bounding box center [462, 172] width 425 height 24
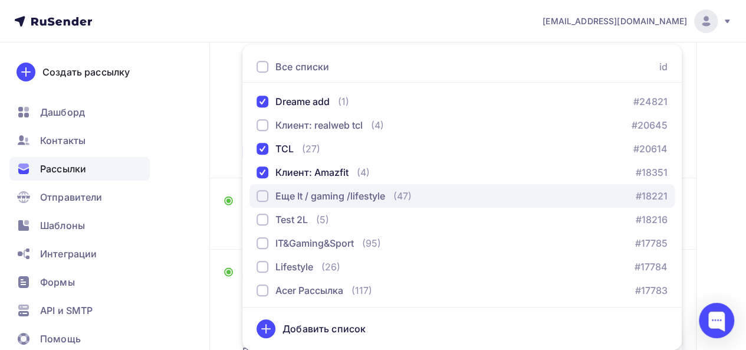
click at [313, 194] on div "Еще It / gaming /lifestyle" at bounding box center [330, 196] width 110 height 14
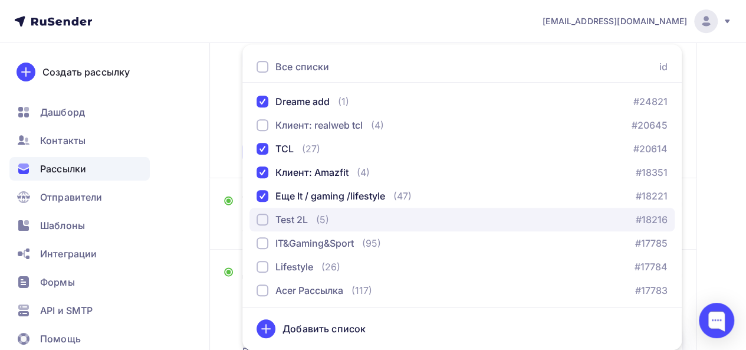
click at [307, 218] on div "Test 2L" at bounding box center [291, 219] width 32 height 14
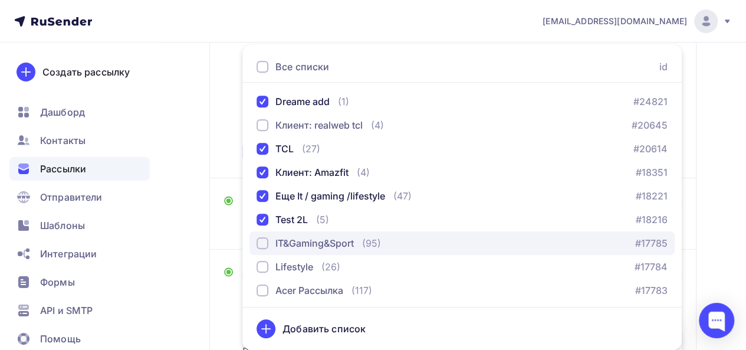
click at [309, 248] on div "IT&Gaming&Sport" at bounding box center [314, 243] width 78 height 14
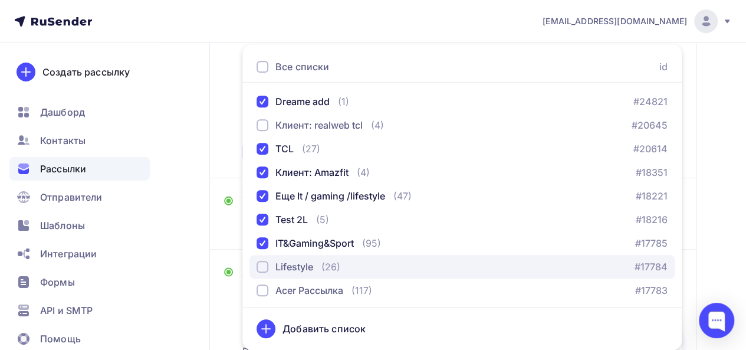
click at [309, 263] on div "Lifestyle" at bounding box center [294, 267] width 38 height 14
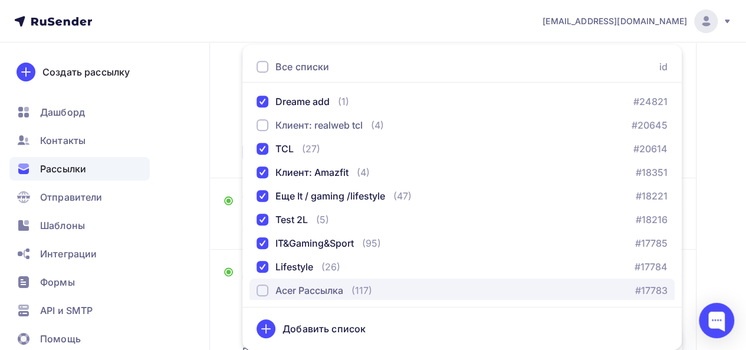
click at [311, 287] on div "Acer Рассылка" at bounding box center [309, 290] width 68 height 14
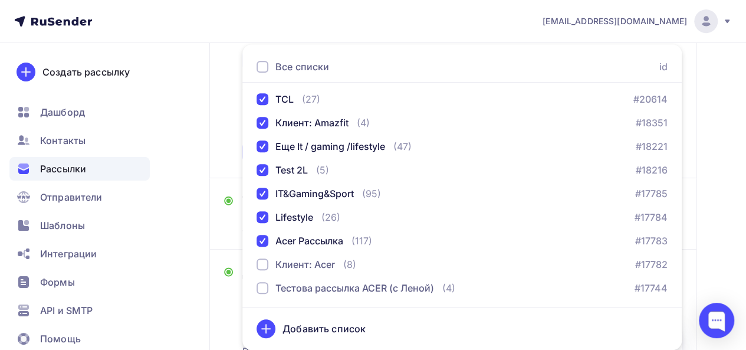
scroll to position [0, 0]
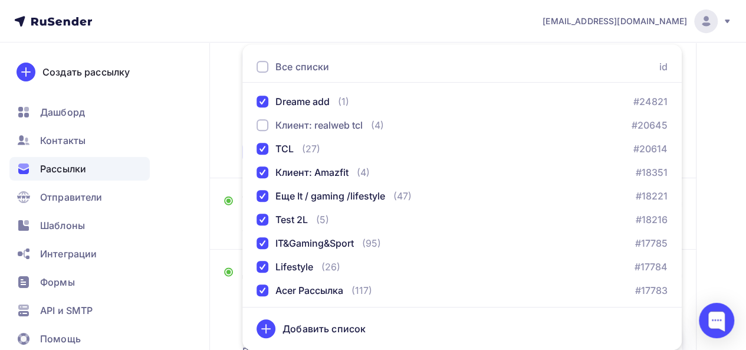
click at [224, 117] on div "Кому Списки получателей Dreame add TCL Клиент: Amazfit Еще It / gaming /lifesty…" at bounding box center [452, 64] width 487 height 228
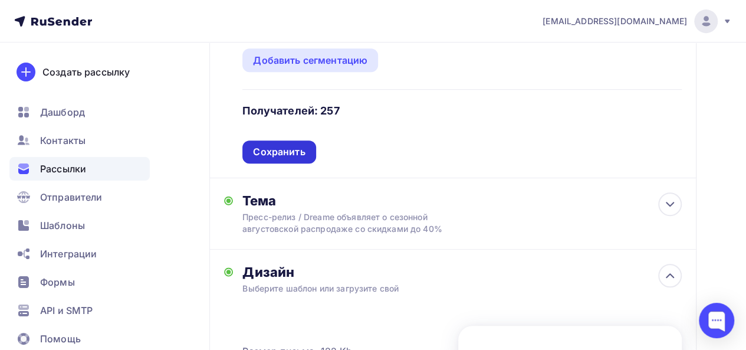
click at [291, 146] on div "Сохранить" at bounding box center [279, 152] width 52 height 14
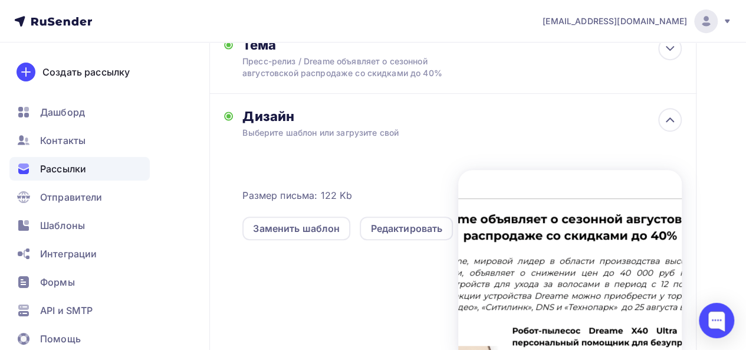
scroll to position [401, 0]
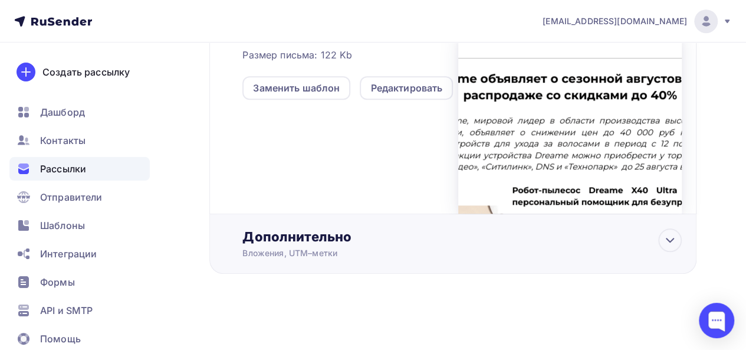
click at [516, 244] on div "Дополнительно" at bounding box center [461, 236] width 439 height 17
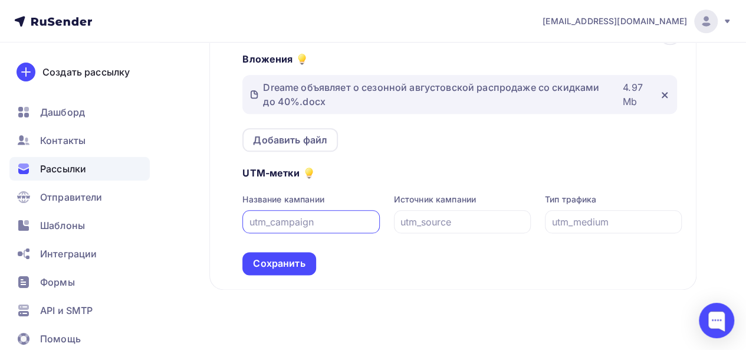
scroll to position [624, 0]
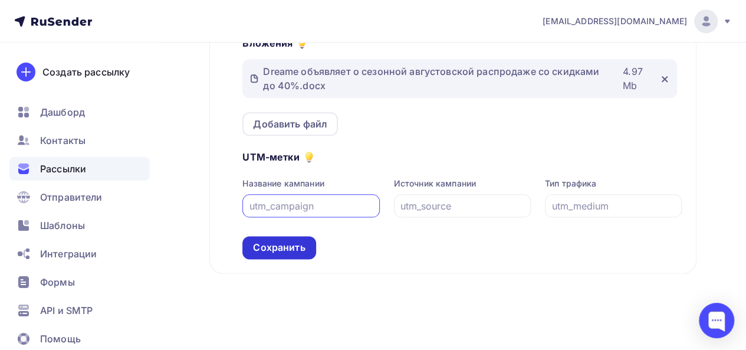
click at [267, 253] on div "Сохранить" at bounding box center [279, 248] width 52 height 14
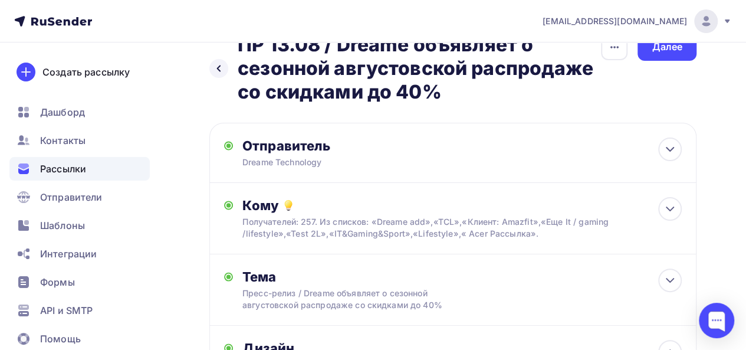
scroll to position [0, 0]
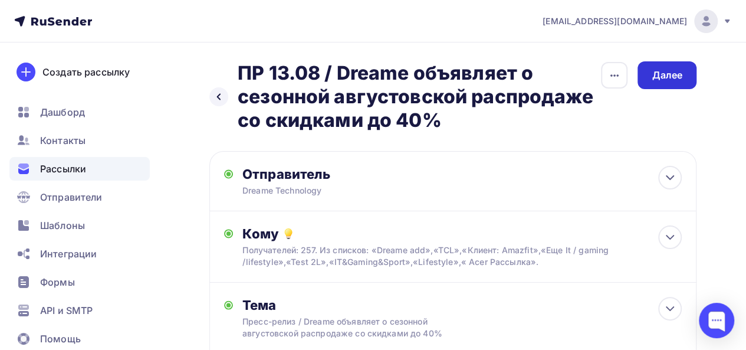
click at [678, 76] on div "Далее" at bounding box center [667, 75] width 31 height 14
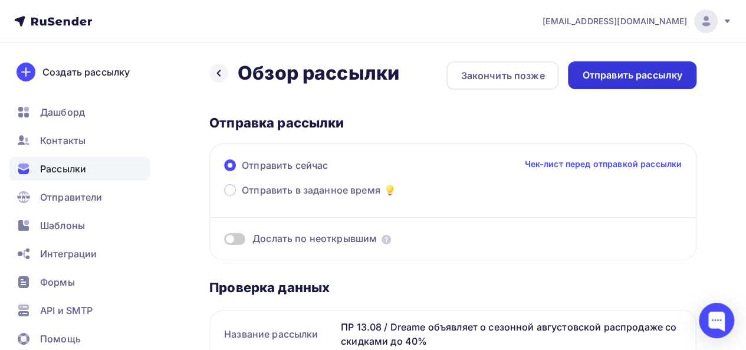
click at [632, 74] on div "Отправить рассылку" at bounding box center [632, 75] width 100 height 14
